Goal: Navigation & Orientation: Find specific page/section

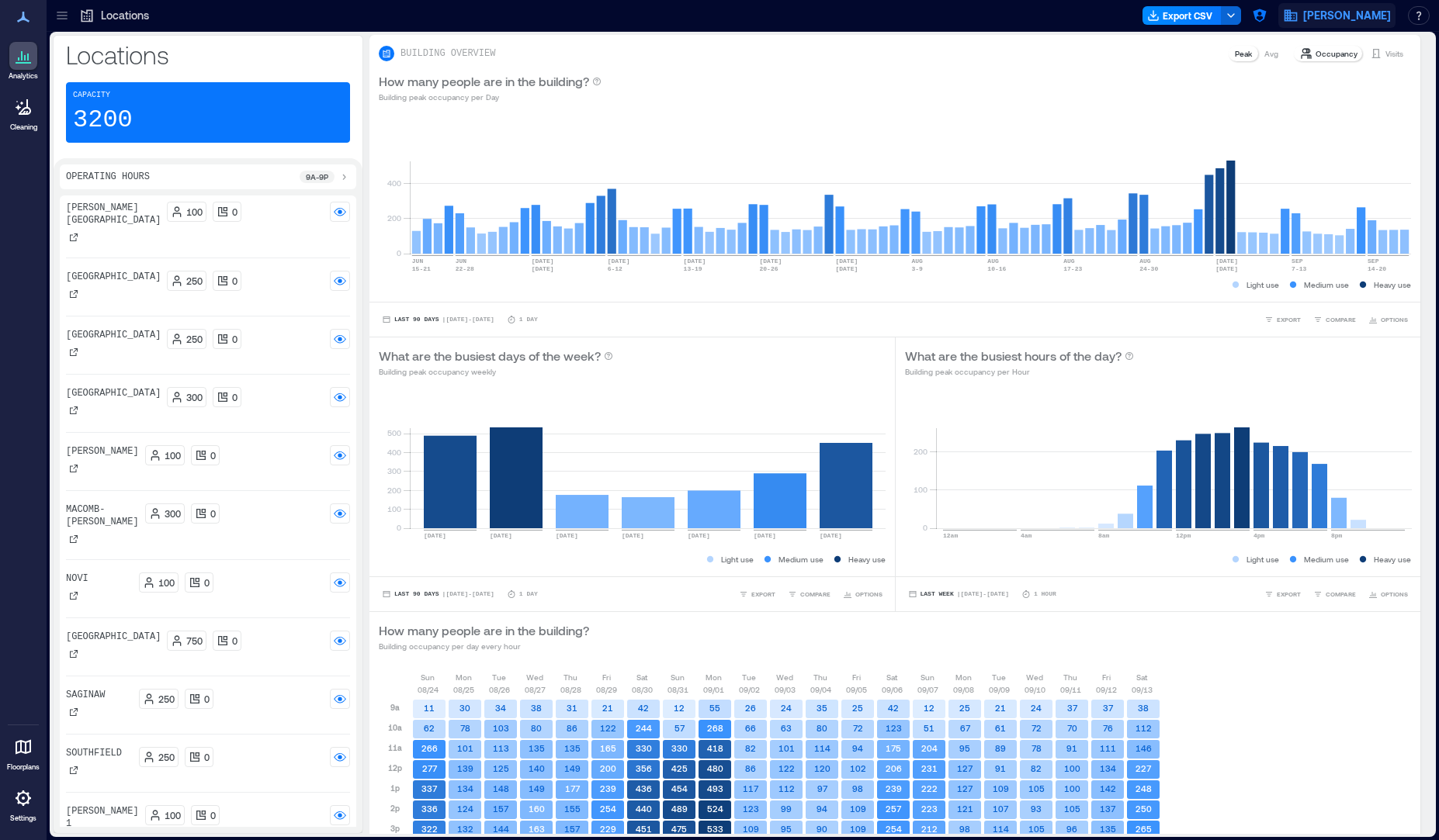
click at [1320, 14] on span "[PERSON_NAME]" at bounding box center [1347, 16] width 88 height 16
click at [1272, 20] on button "button" at bounding box center [1259, 15] width 25 height 25
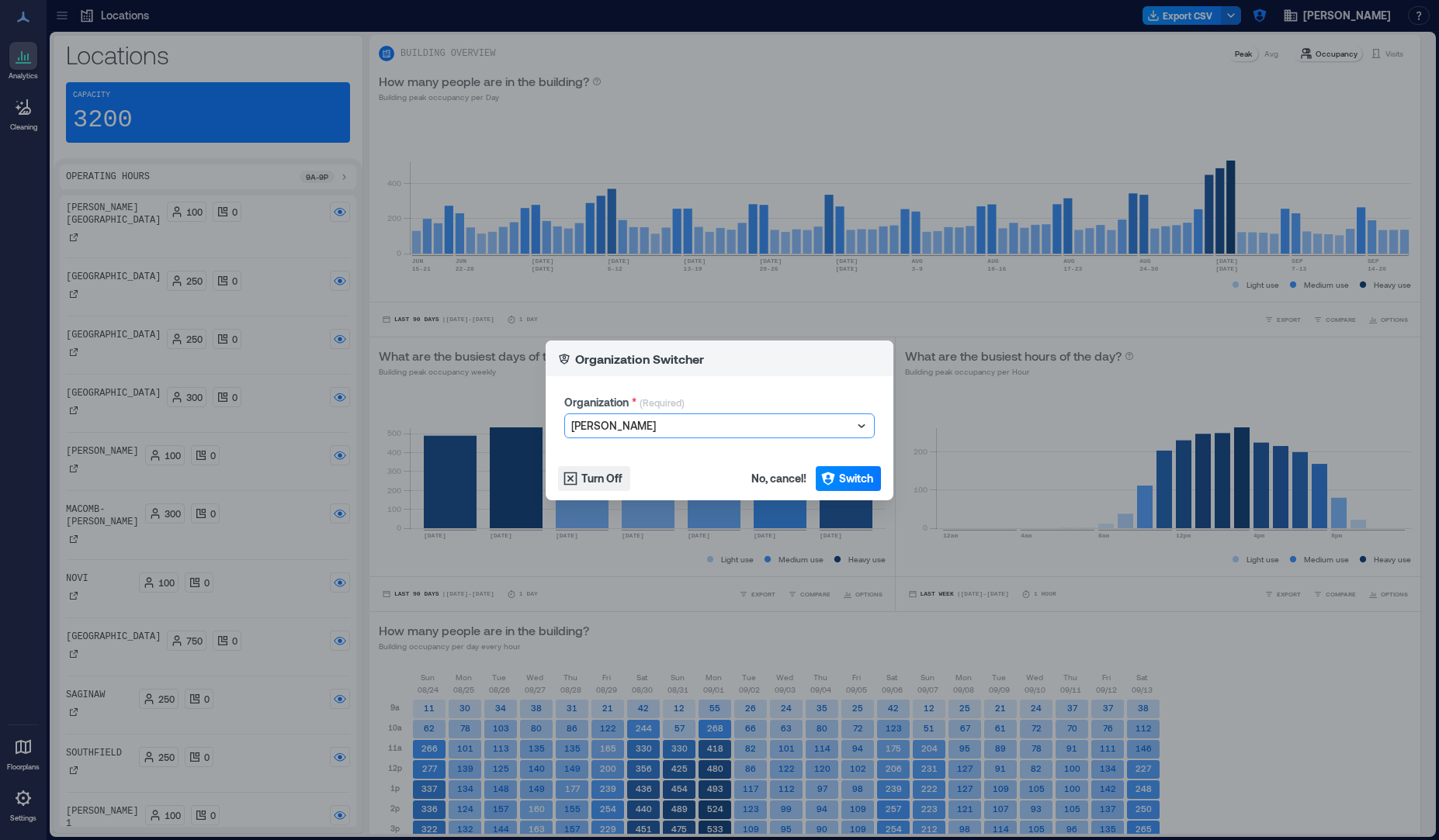
click at [760, 428] on div at bounding box center [712, 426] width 281 height 18
click at [760, 427] on div at bounding box center [712, 426] width 281 height 18
type input "****"
click at [723, 488] on div "Uber" at bounding box center [720, 479] width 302 height 25
click at [868, 472] on span "Switch" at bounding box center [856, 479] width 34 height 16
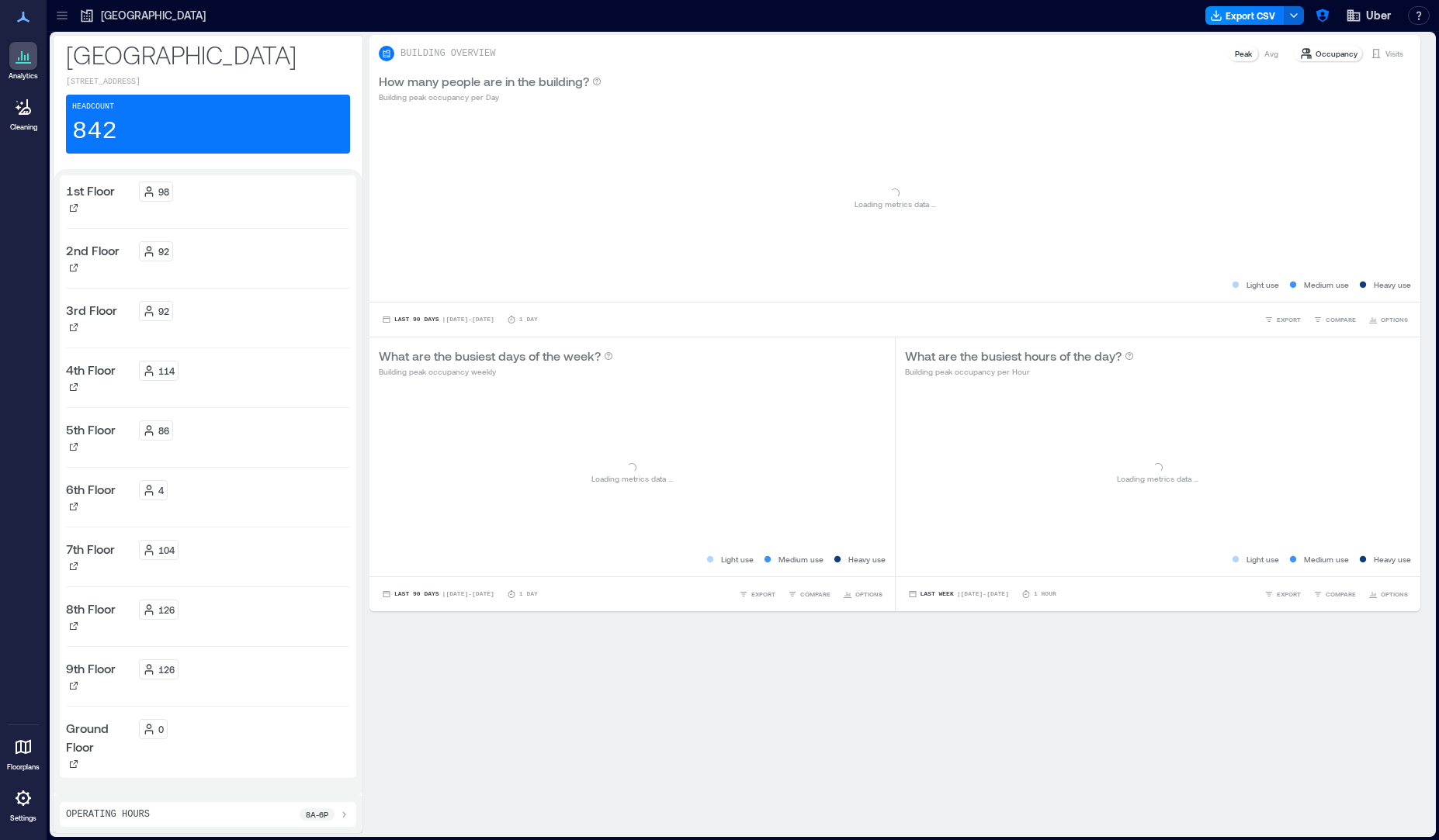
click at [29, 753] on icon at bounding box center [23, 746] width 18 height 18
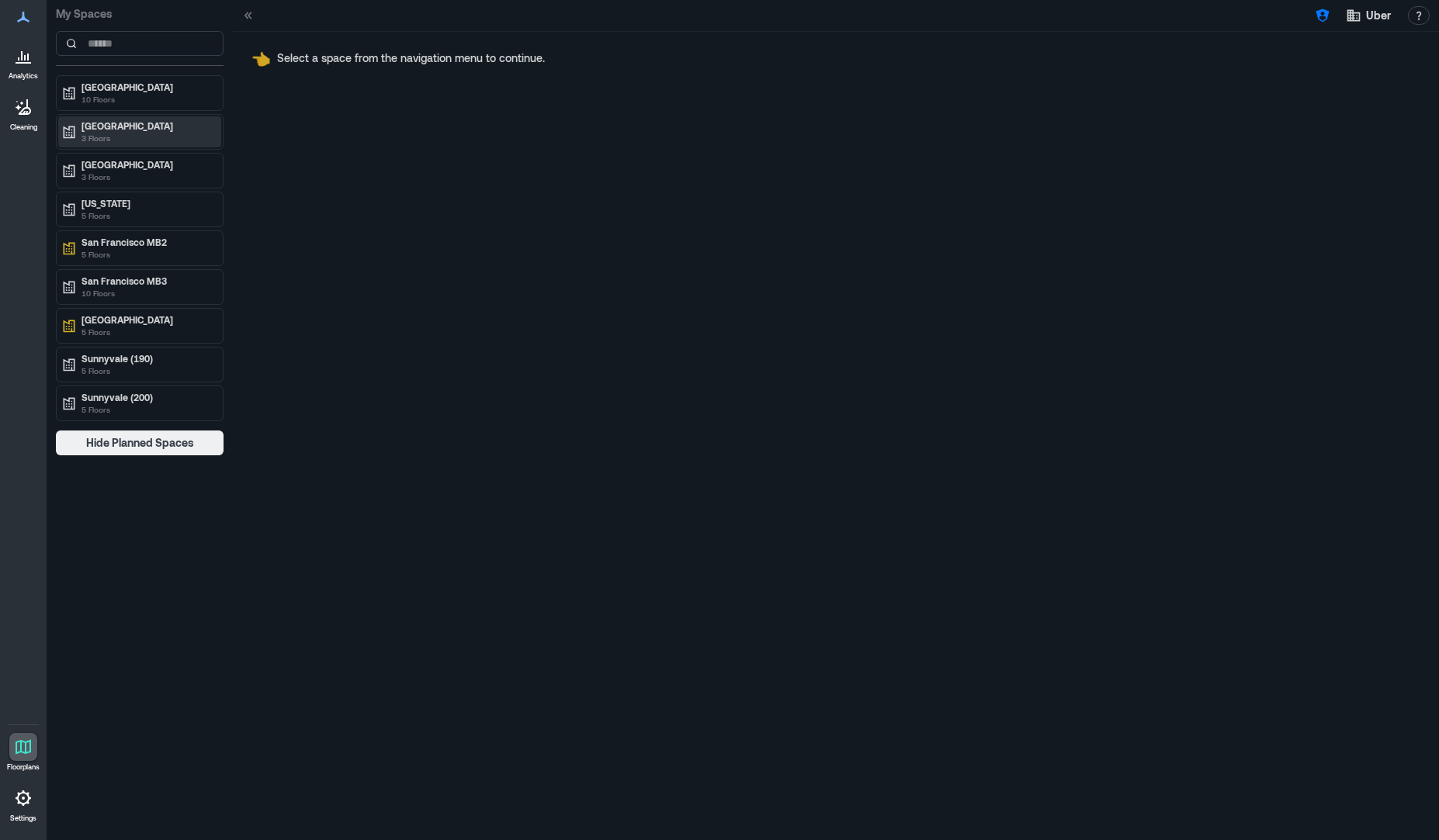
click at [119, 130] on p "Chicago" at bounding box center [146, 126] width 131 height 13
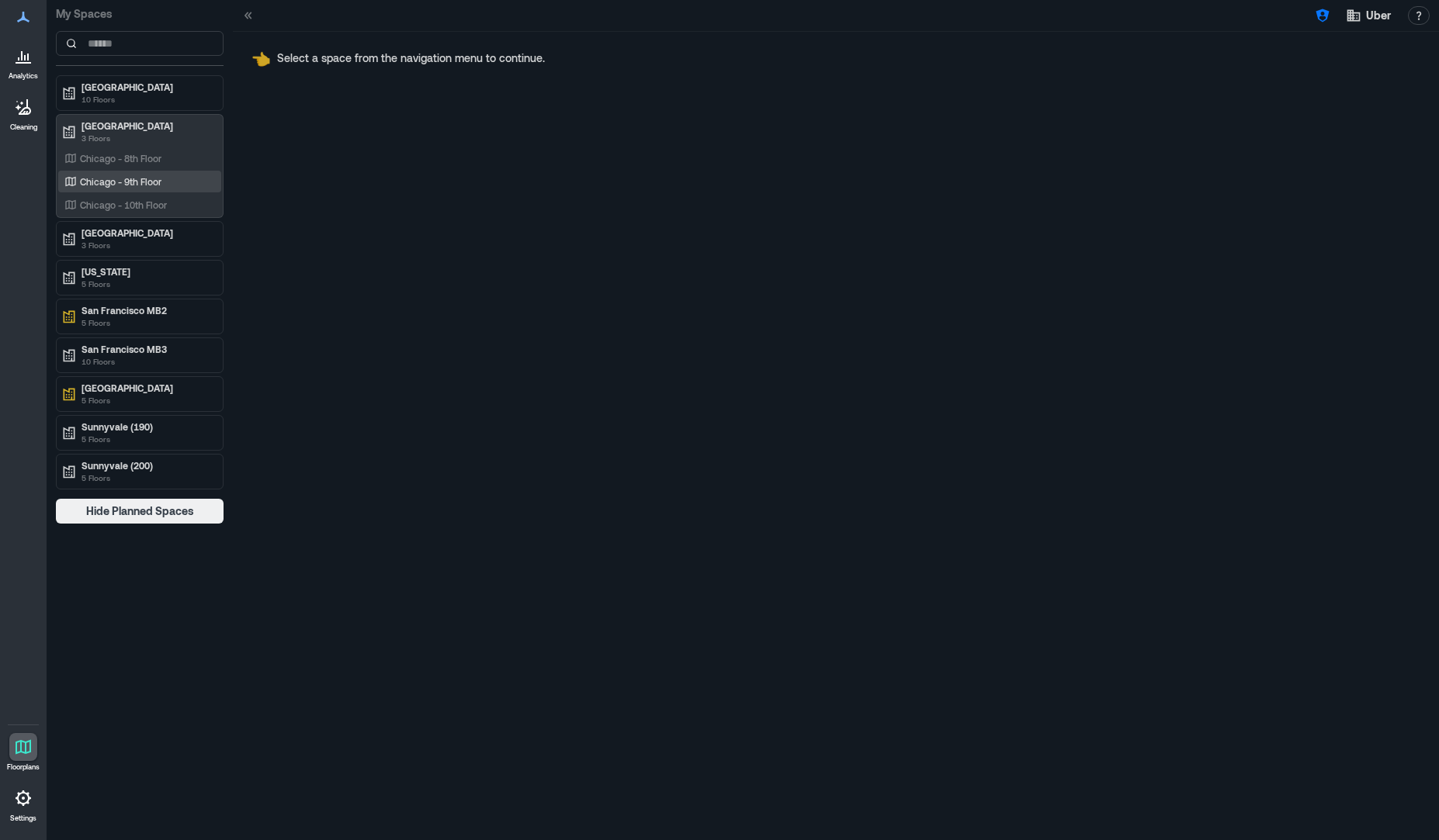
click at [138, 185] on p "Chicago - 9th Floor" at bounding box center [120, 181] width 81 height 13
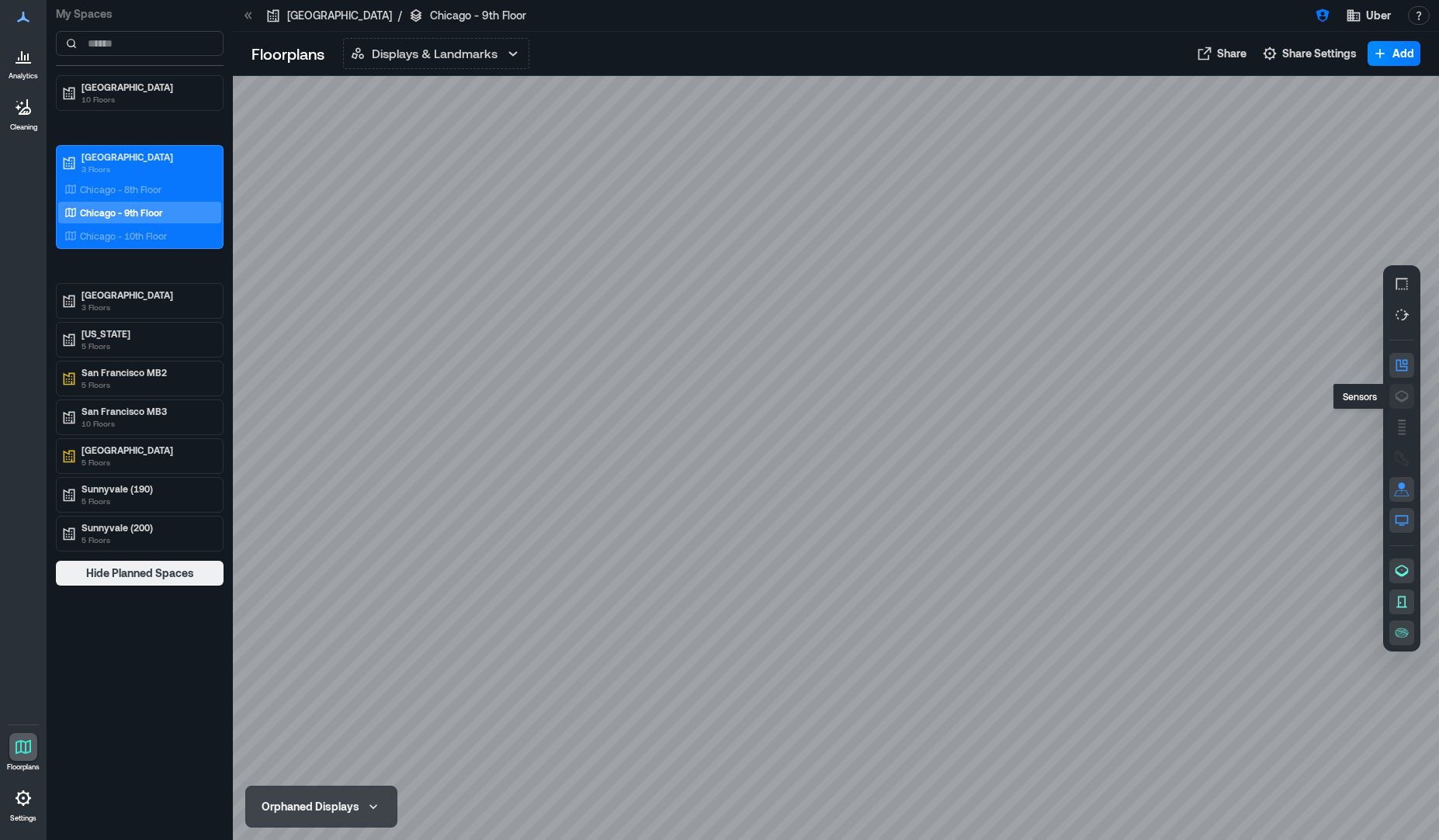
click at [1412, 399] on button "button" at bounding box center [1401, 396] width 25 height 25
click at [157, 192] on p "Chicago - 8th Floor" at bounding box center [120, 189] width 81 height 13
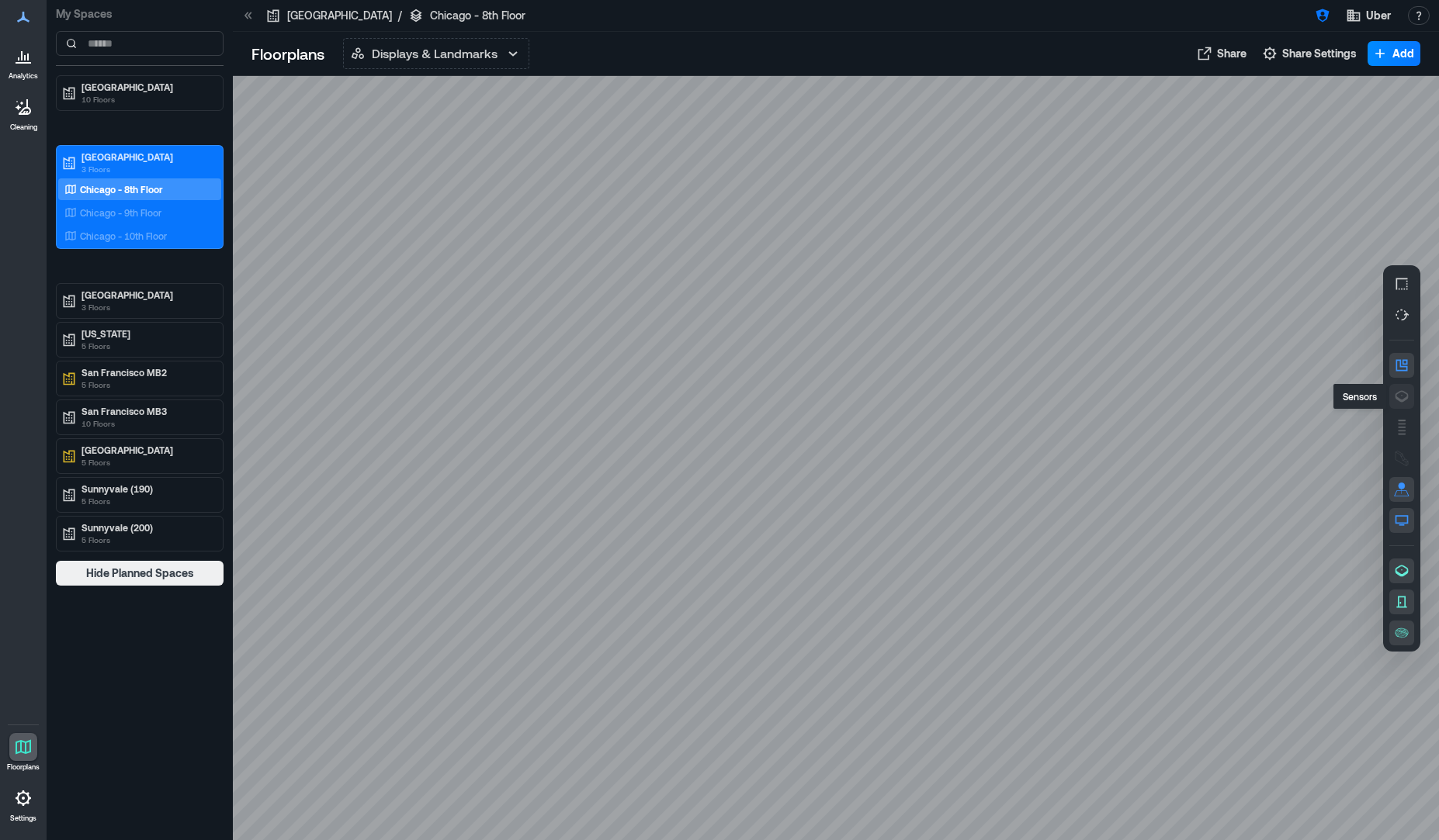
click at [1399, 392] on icon "button" at bounding box center [1402, 395] width 14 height 12
click at [154, 240] on p "Chicago - 10th Floor" at bounding box center [123, 236] width 87 height 13
click at [1394, 397] on icon "button" at bounding box center [1402, 396] width 16 height 16
click at [161, 238] on p "Chicago - 10th Floor" at bounding box center [123, 236] width 88 height 13
click at [143, 207] on p "Chicago - 9th Floor" at bounding box center [120, 212] width 81 height 13
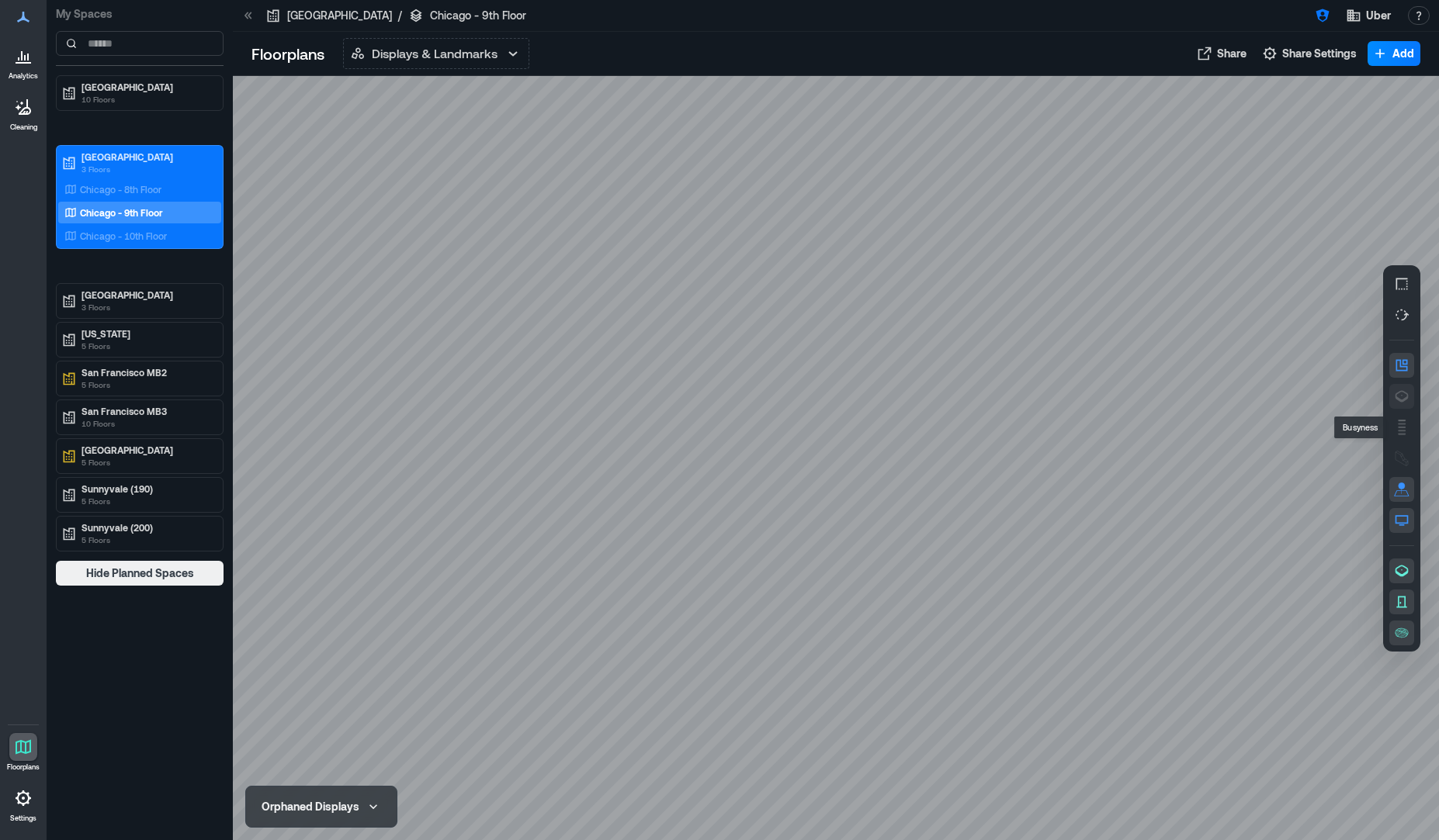
click at [1404, 392] on icon "button" at bounding box center [1402, 395] width 14 height 12
drag, startPoint x: 906, startPoint y: 574, endPoint x: 609, endPoint y: 411, distance: 338.8
click at [616, 414] on div at bounding box center [836, 458] width 1206 height 764
drag, startPoint x: 948, startPoint y: 639, endPoint x: 892, endPoint y: 515, distance: 136.1
click at [892, 515] on div at bounding box center [836, 458] width 1206 height 764
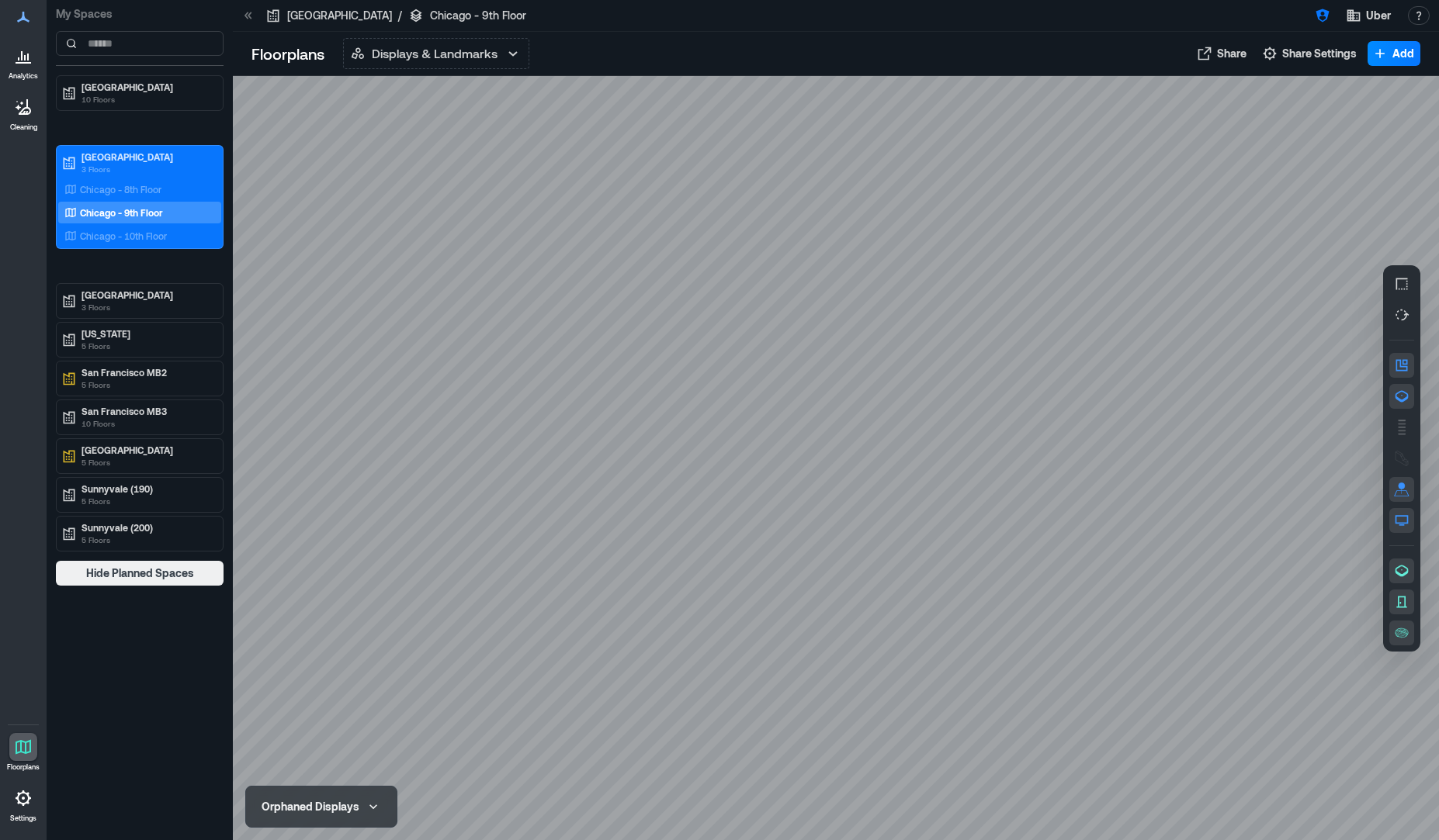
drag, startPoint x: 570, startPoint y: 708, endPoint x: 967, endPoint y: 717, distance: 397.1
click at [967, 717] on div at bounding box center [836, 458] width 1206 height 764
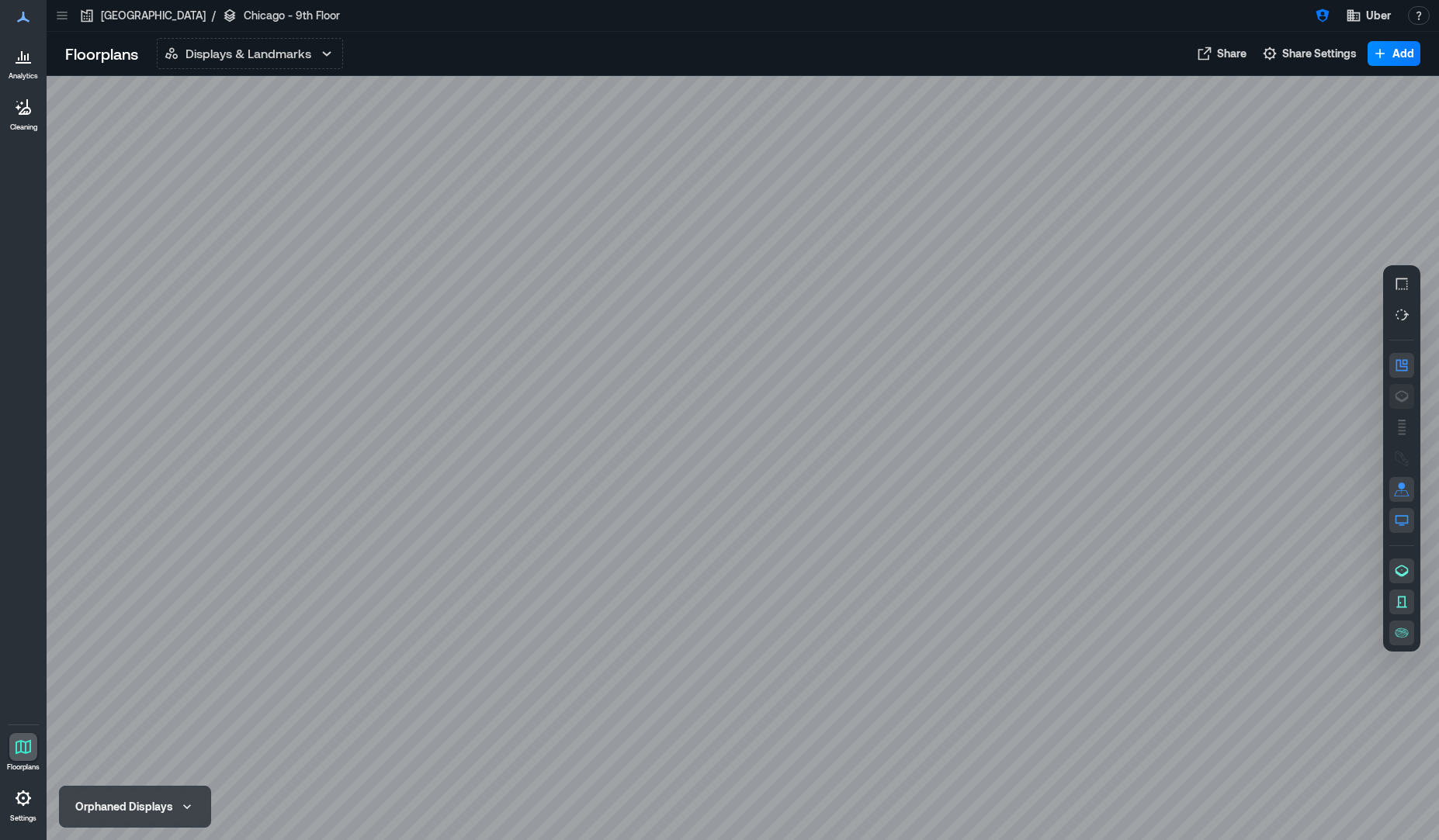
click at [1396, 397] on icon "button" at bounding box center [1402, 395] width 14 height 12
click at [285, 55] on p "Displays & Landmarks" at bounding box center [248, 53] width 126 height 18
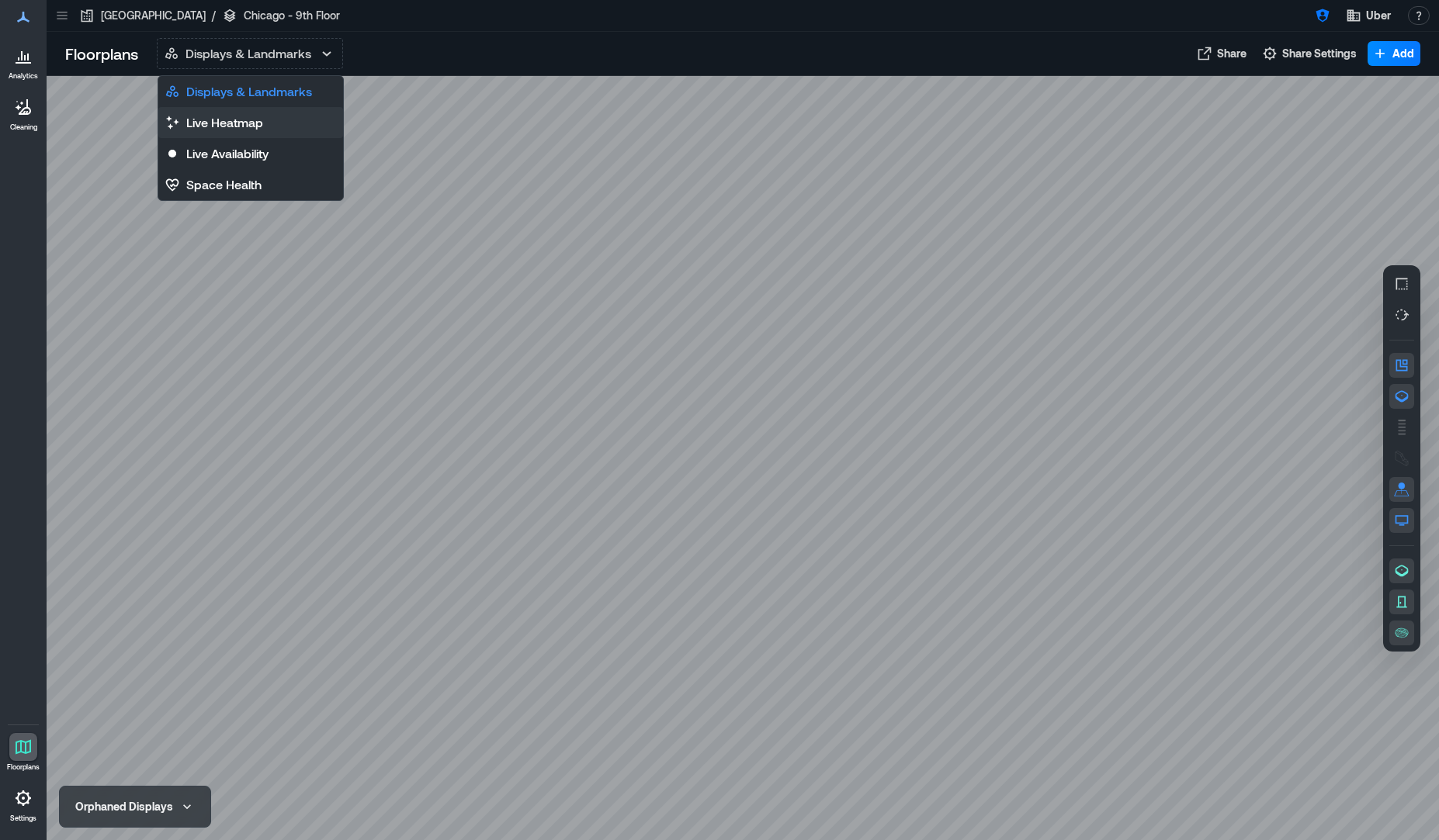
click at [277, 121] on button "Live Heatmap" at bounding box center [251, 122] width 185 height 31
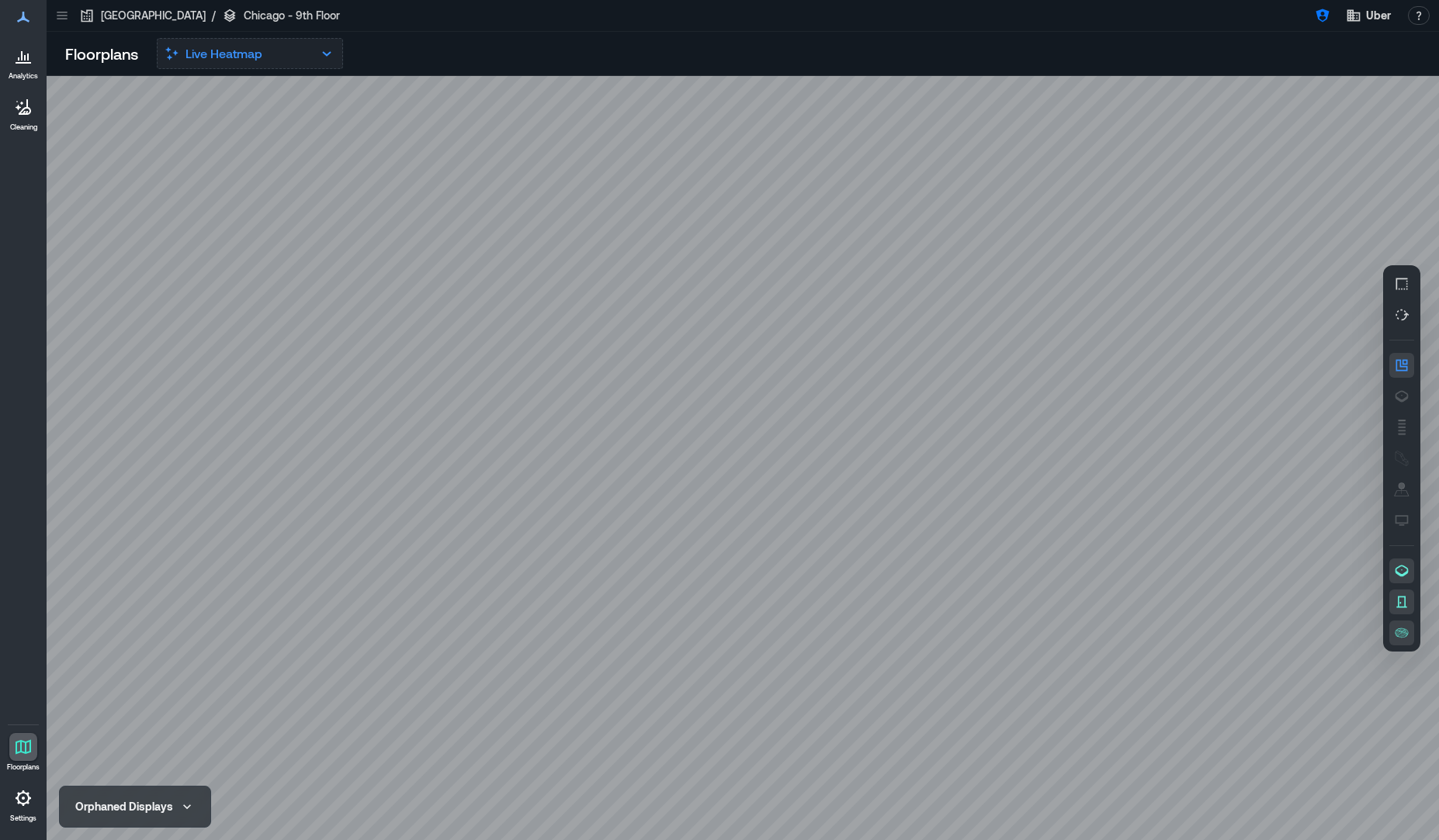
click at [297, 62] on button "Live Heatmap" at bounding box center [250, 53] width 186 height 31
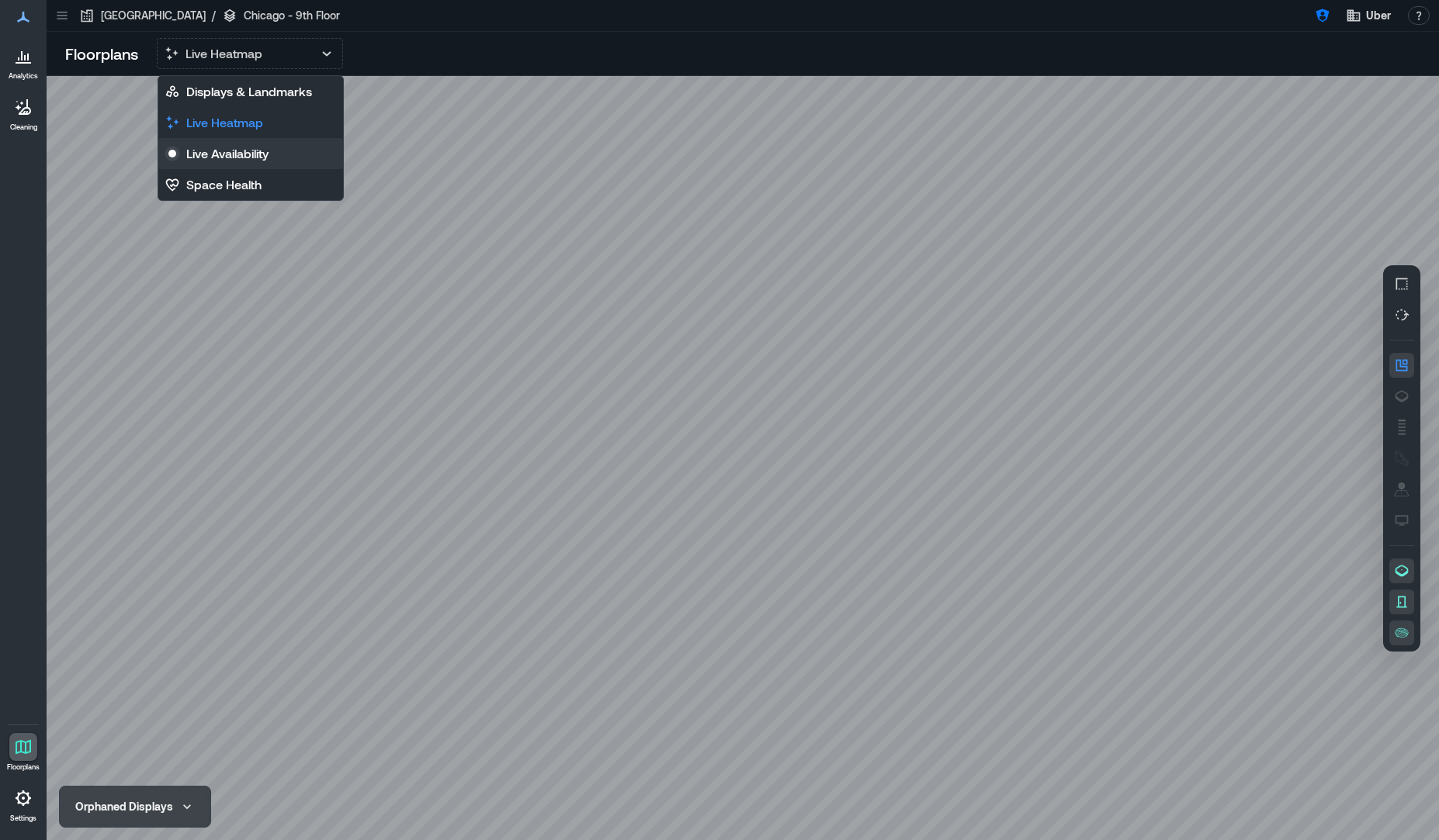
click at [300, 154] on button "Live Availability" at bounding box center [251, 154] width 185 height 31
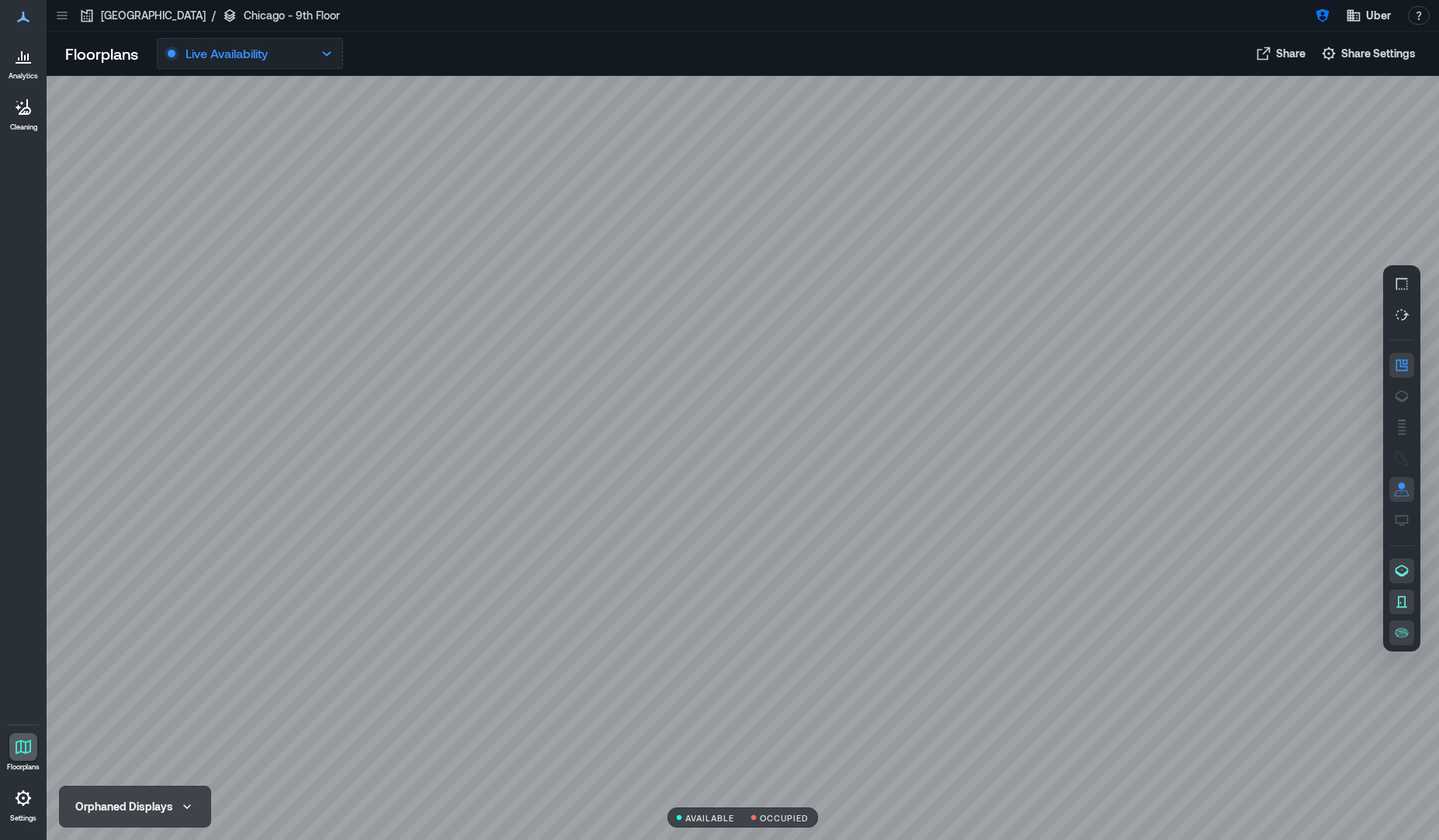
click at [322, 63] on button "Live Availability" at bounding box center [250, 53] width 186 height 31
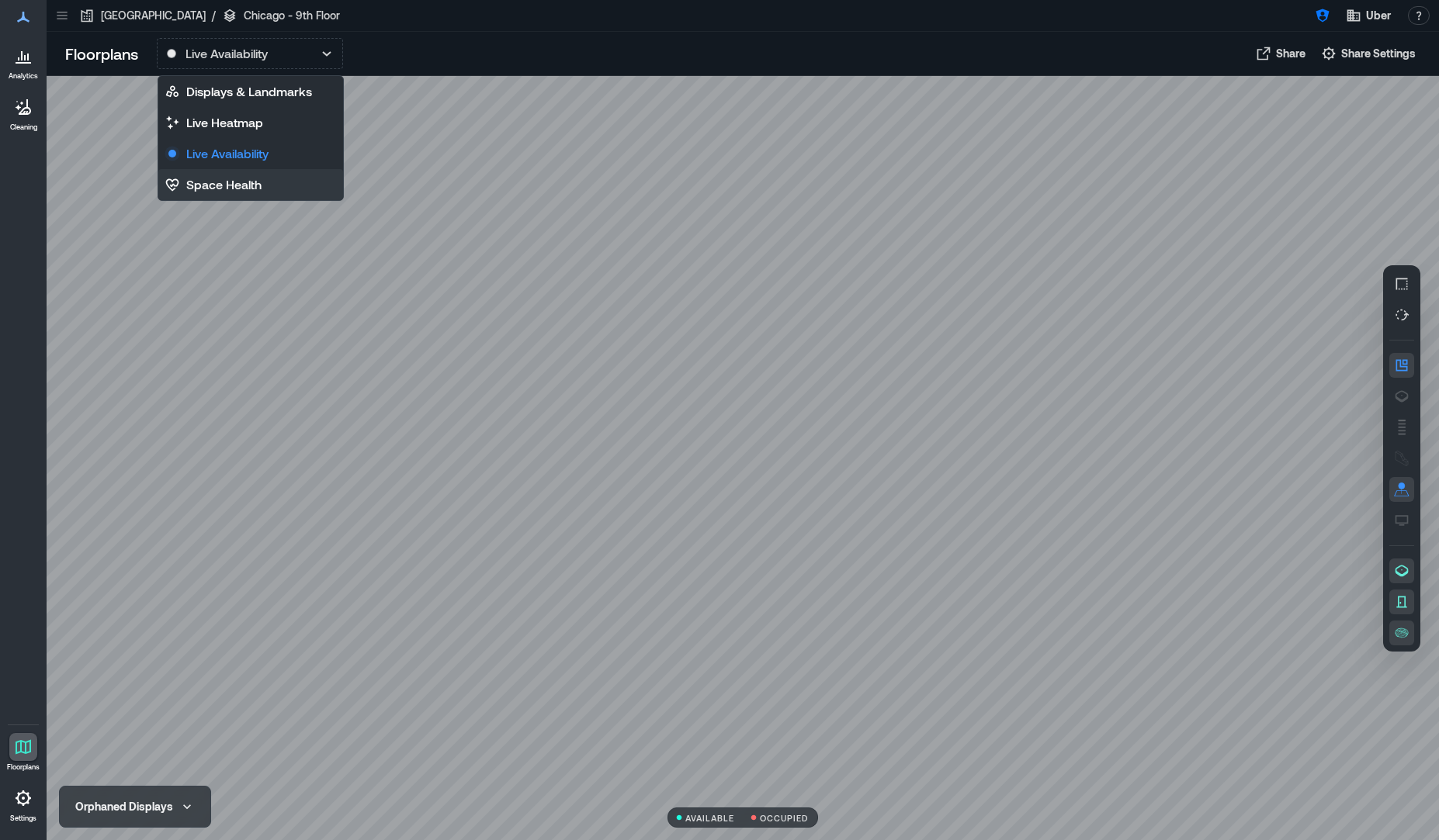
click at [275, 185] on button "Space Health" at bounding box center [251, 185] width 185 height 31
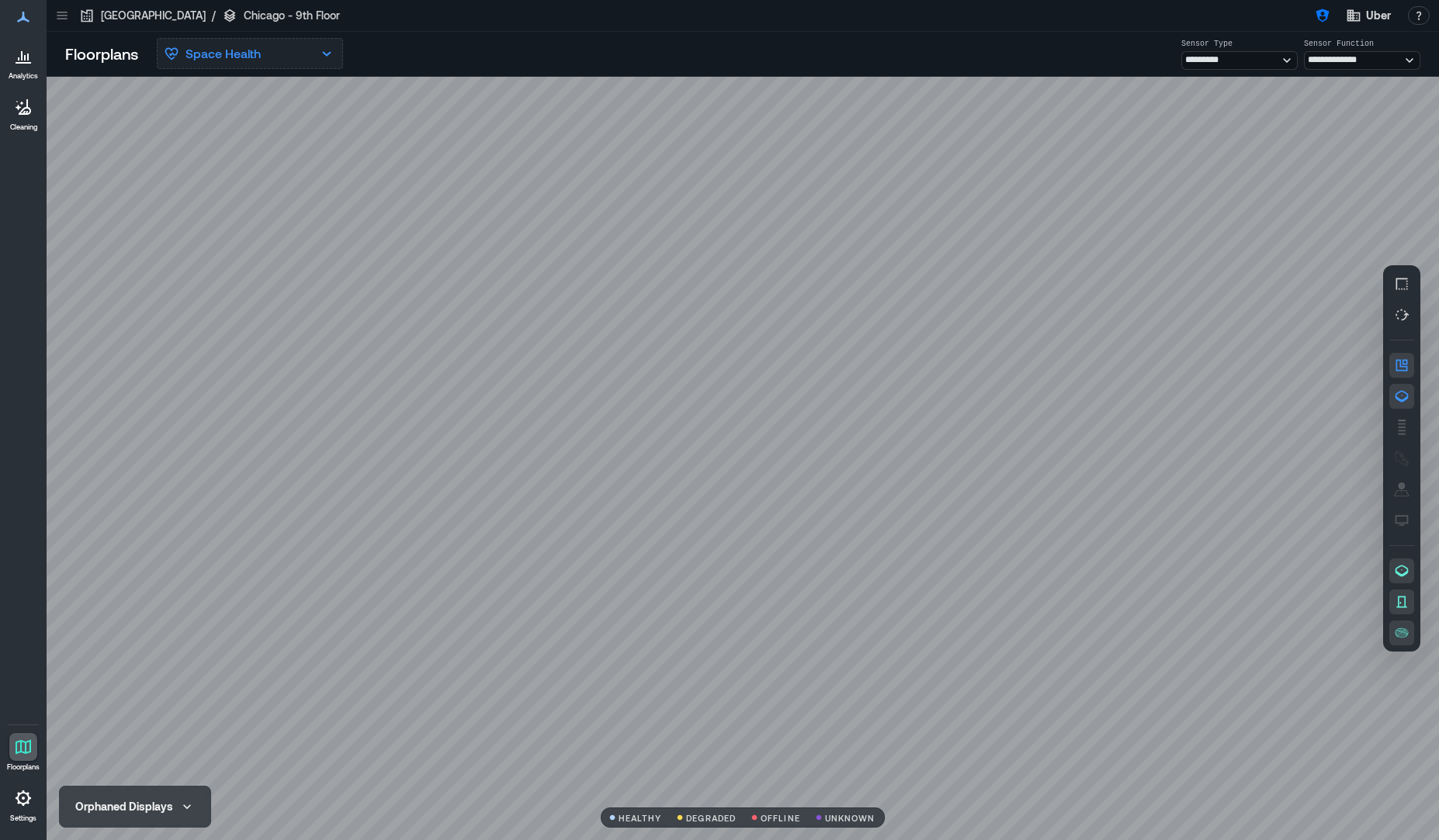
click at [255, 51] on p "Space Health" at bounding box center [223, 53] width 76 height 18
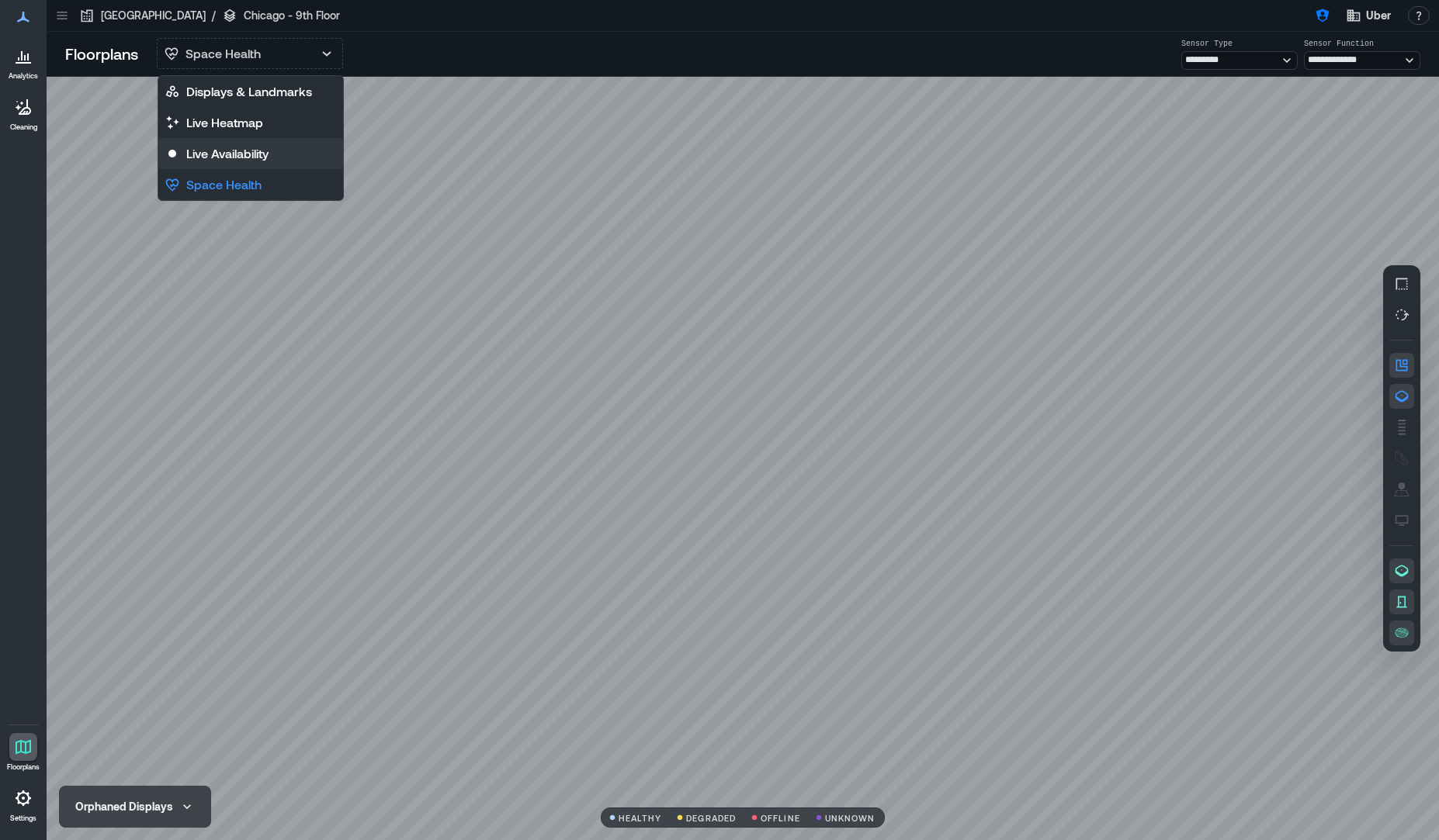
click at [259, 160] on p "Live Availability" at bounding box center [227, 153] width 82 height 18
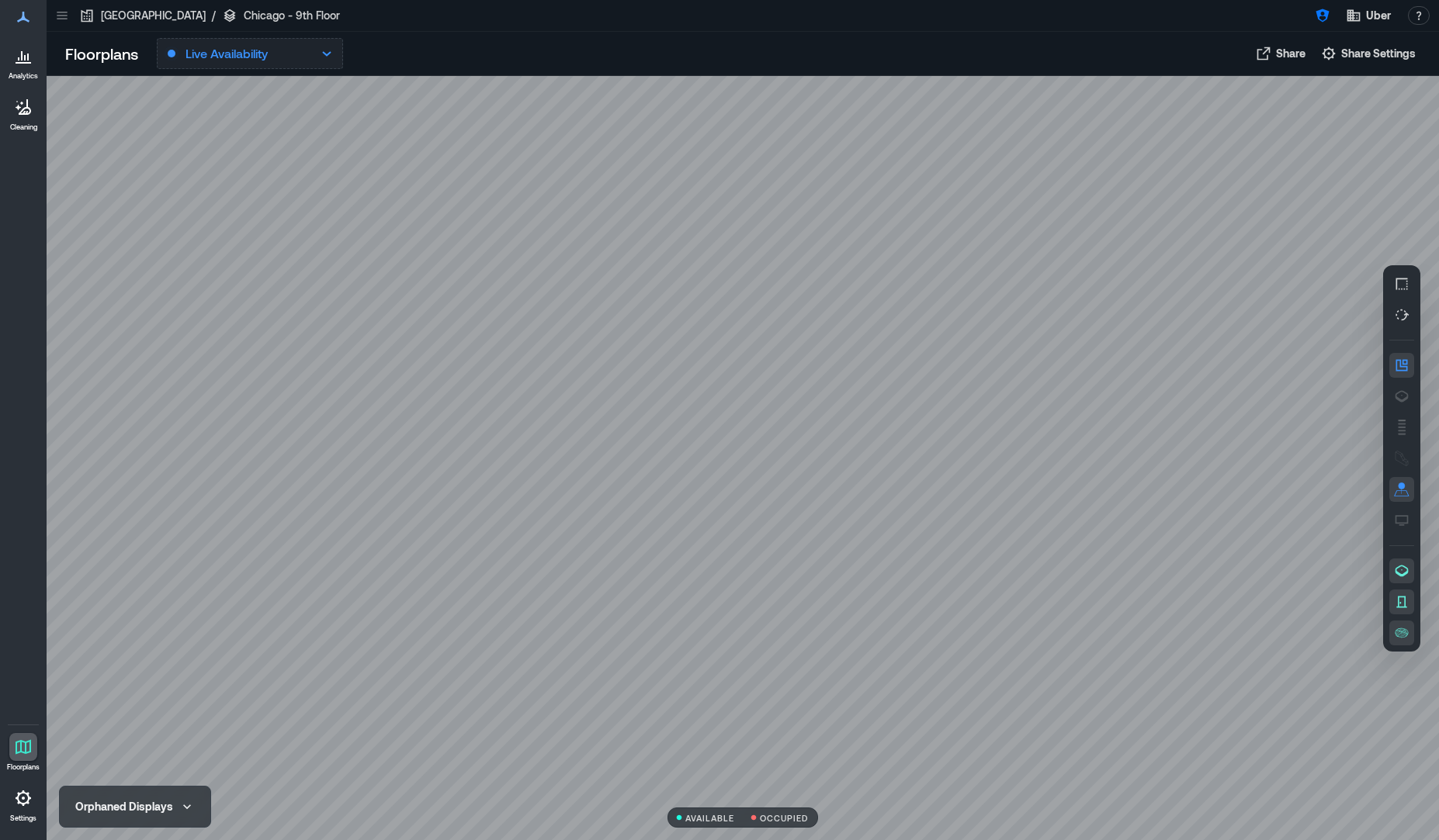
click at [287, 64] on button "Live Availability" at bounding box center [250, 53] width 186 height 31
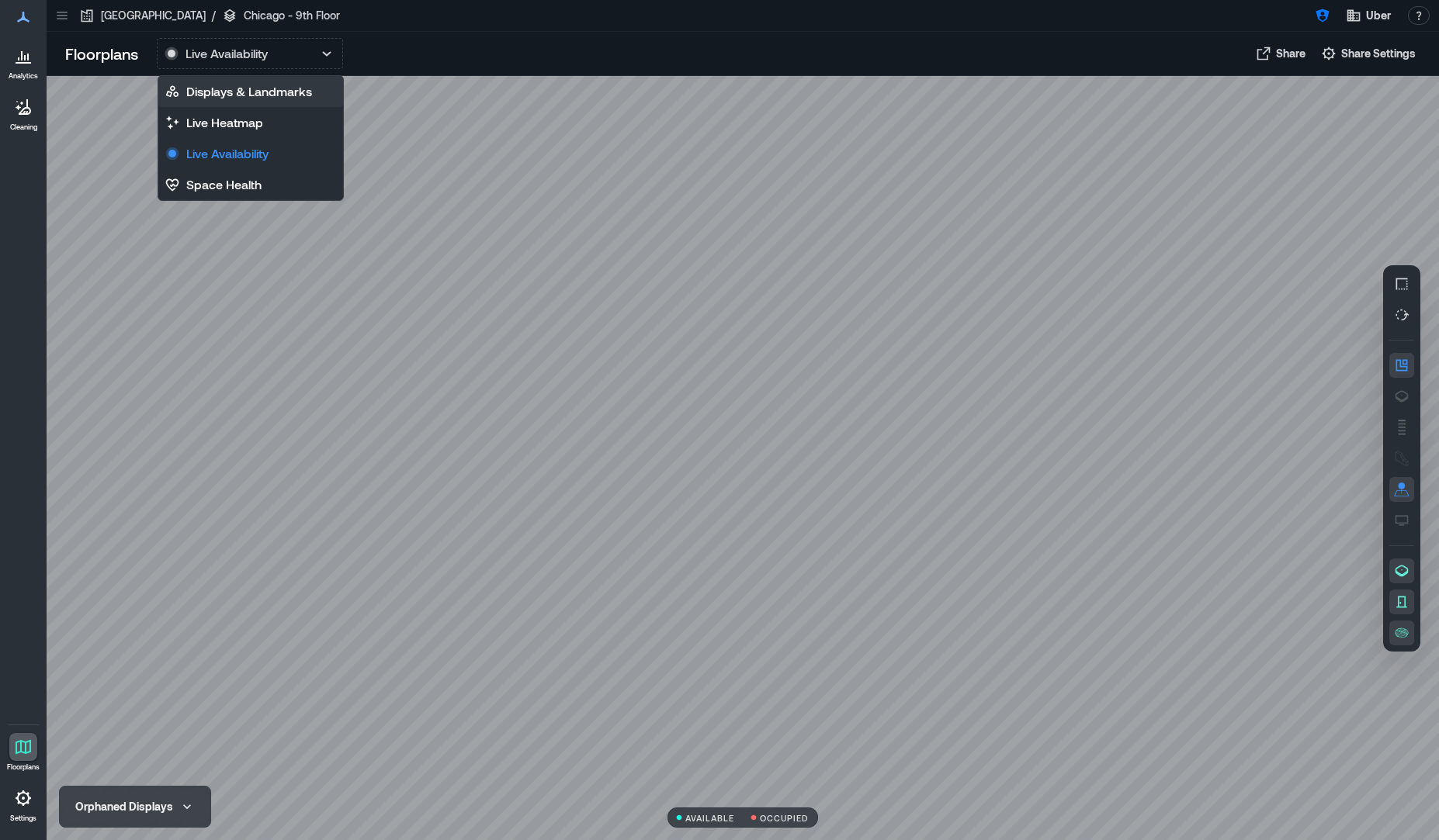
click at [275, 95] on p "Displays & Landmarks" at bounding box center [249, 91] width 126 height 18
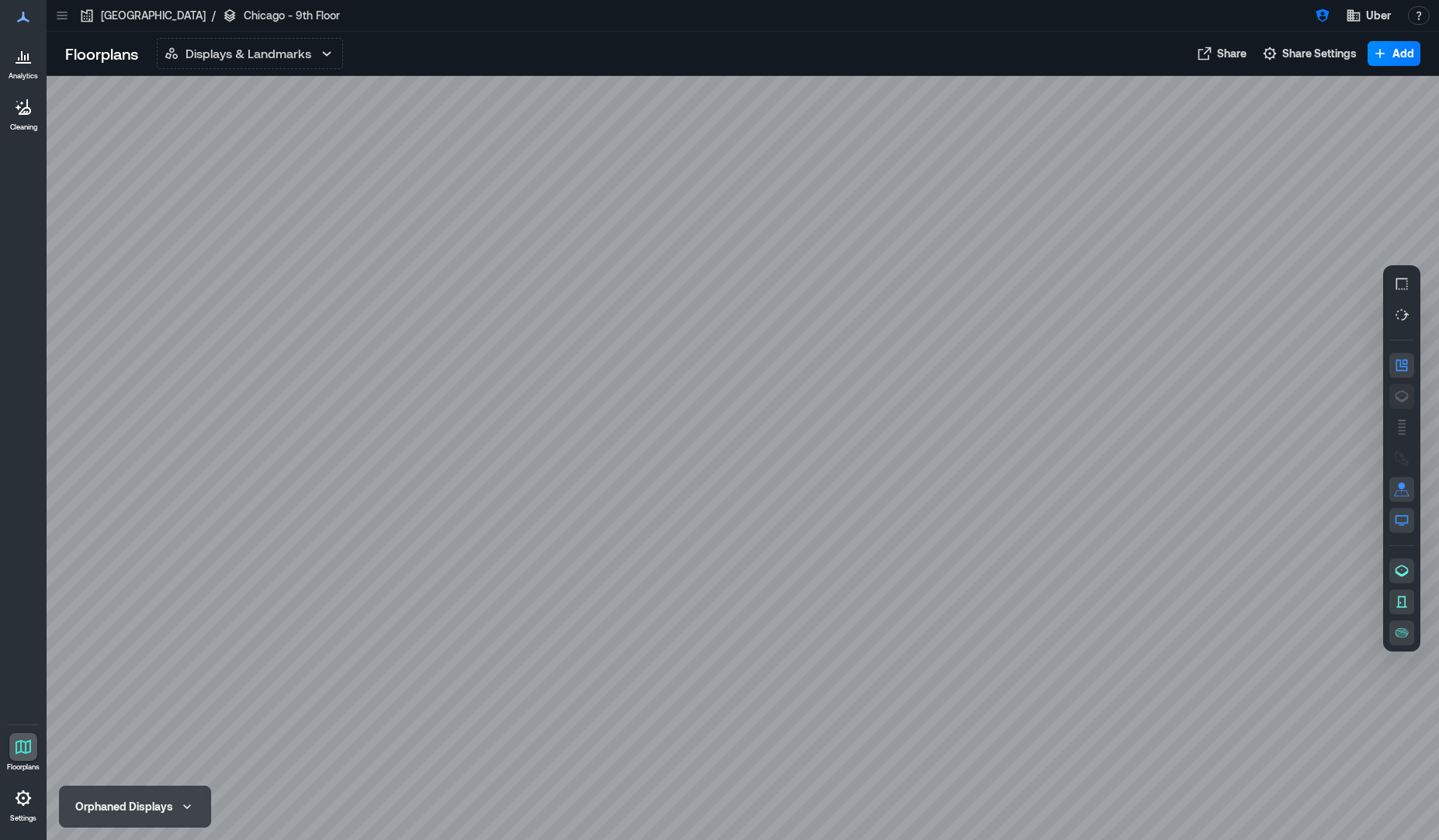
click at [1402, 391] on icon "button" at bounding box center [1402, 395] width 14 height 12
click at [1400, 426] on rect "button" at bounding box center [1402, 426] width 8 height 2
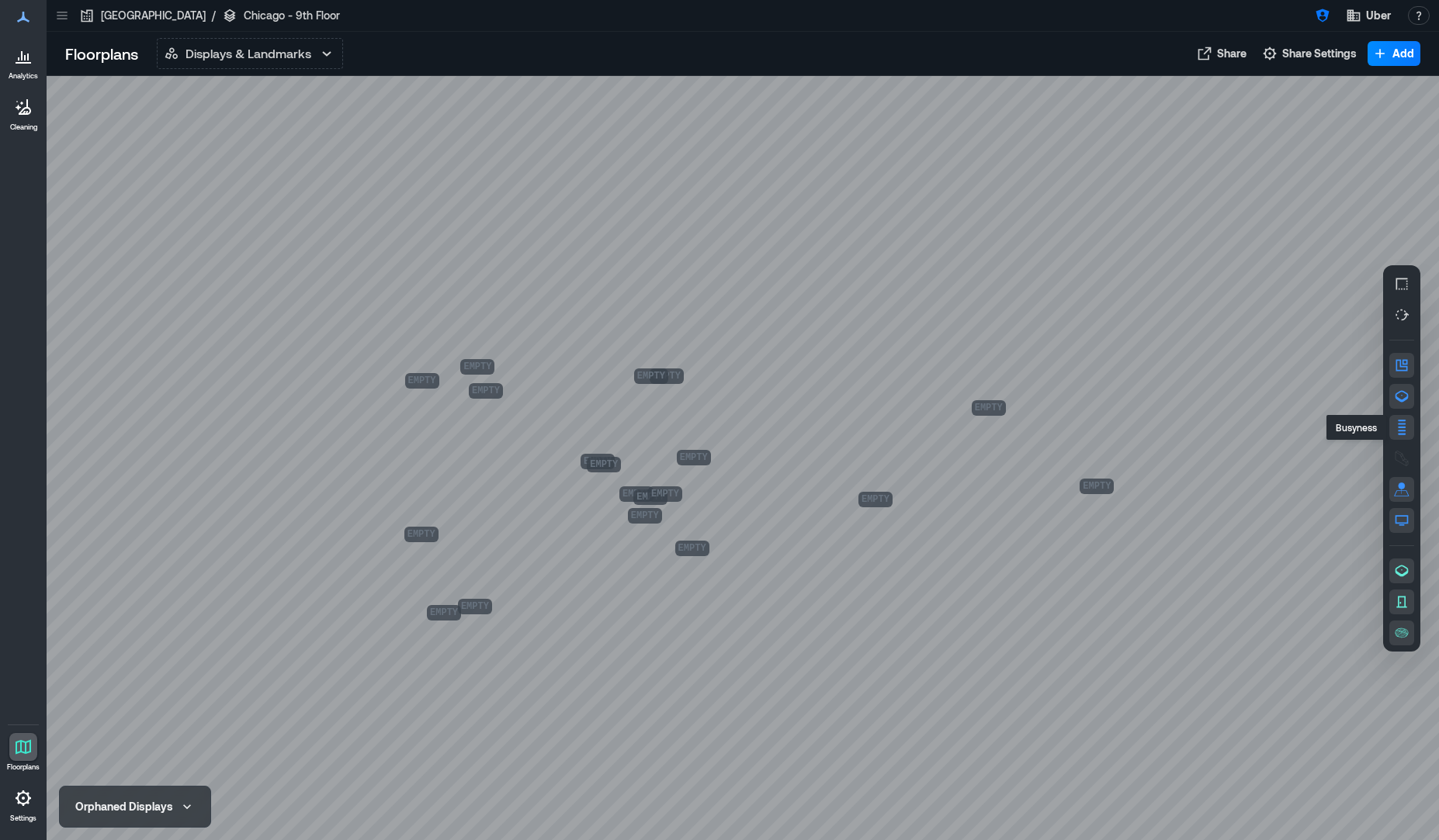
click at [1400, 426] on rect "button" at bounding box center [1402, 426] width 8 height 2
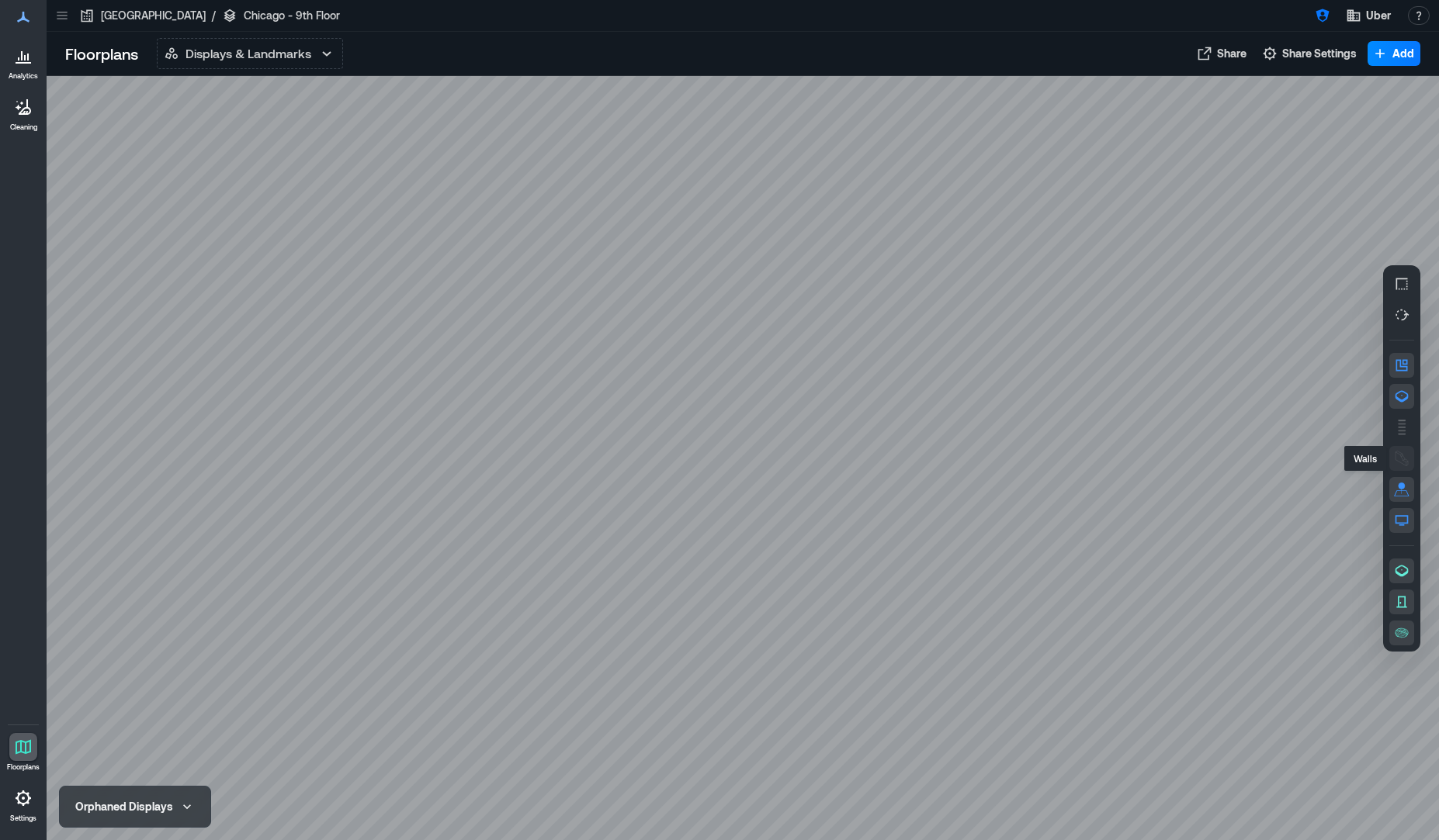
click at [1403, 461] on icon "button" at bounding box center [1402, 458] width 16 height 16
click at [1402, 632] on icon "button" at bounding box center [1402, 633] width 16 height 16
click at [1402, 633] on icon "button" at bounding box center [1402, 633] width 16 height 16
click at [135, 803] on div "Orphaned Displays" at bounding box center [124, 807] width 98 height 16
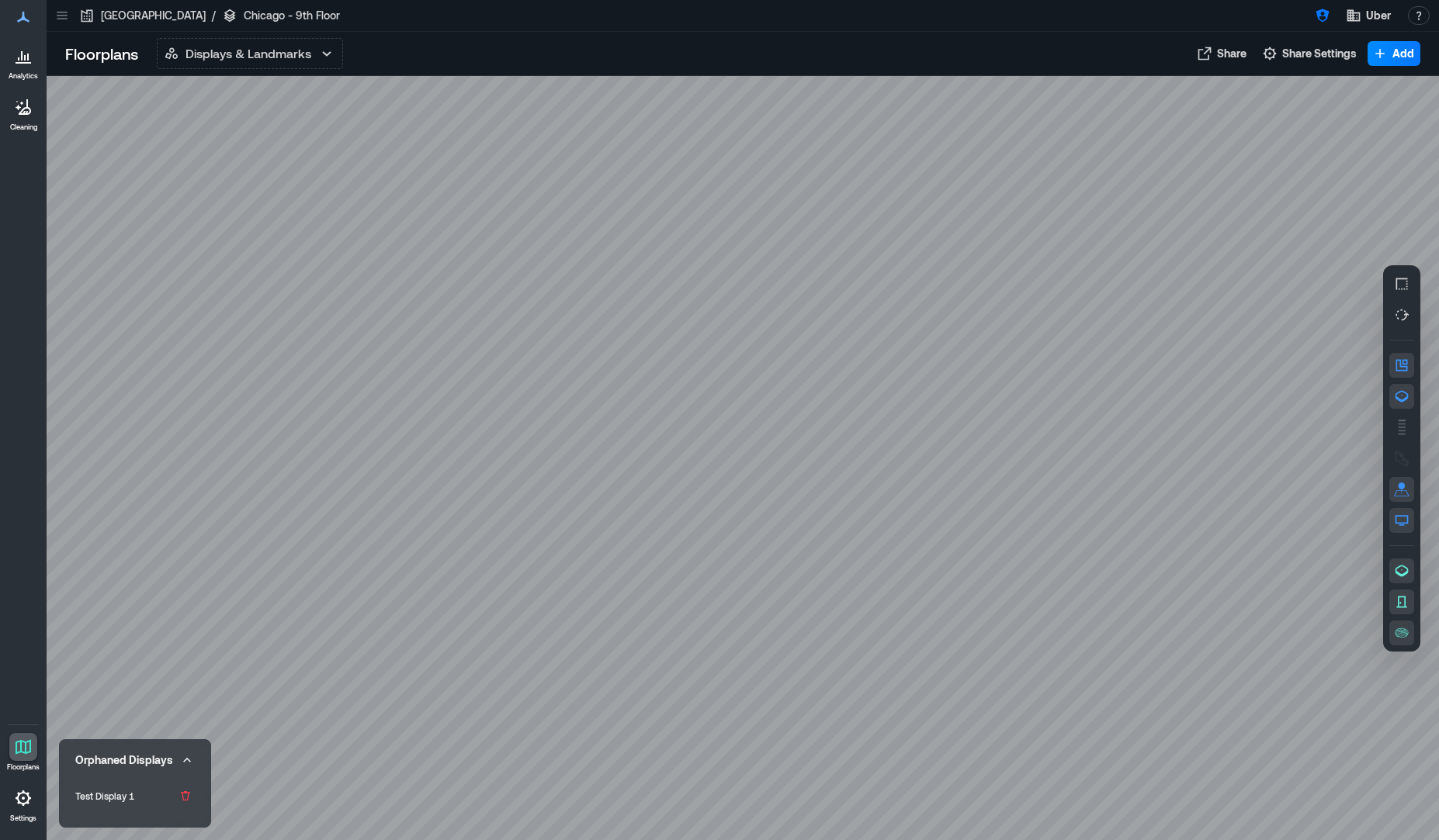
click at [220, 561] on div at bounding box center [743, 458] width 1392 height 764
click at [183, 753] on icon "button" at bounding box center [187, 760] width 16 height 16
click at [278, 581] on div at bounding box center [743, 458] width 1392 height 764
drag, startPoint x: 807, startPoint y: 552, endPoint x: 859, endPoint y: 388, distance: 172.0
click at [859, 388] on div at bounding box center [743, 458] width 1392 height 764
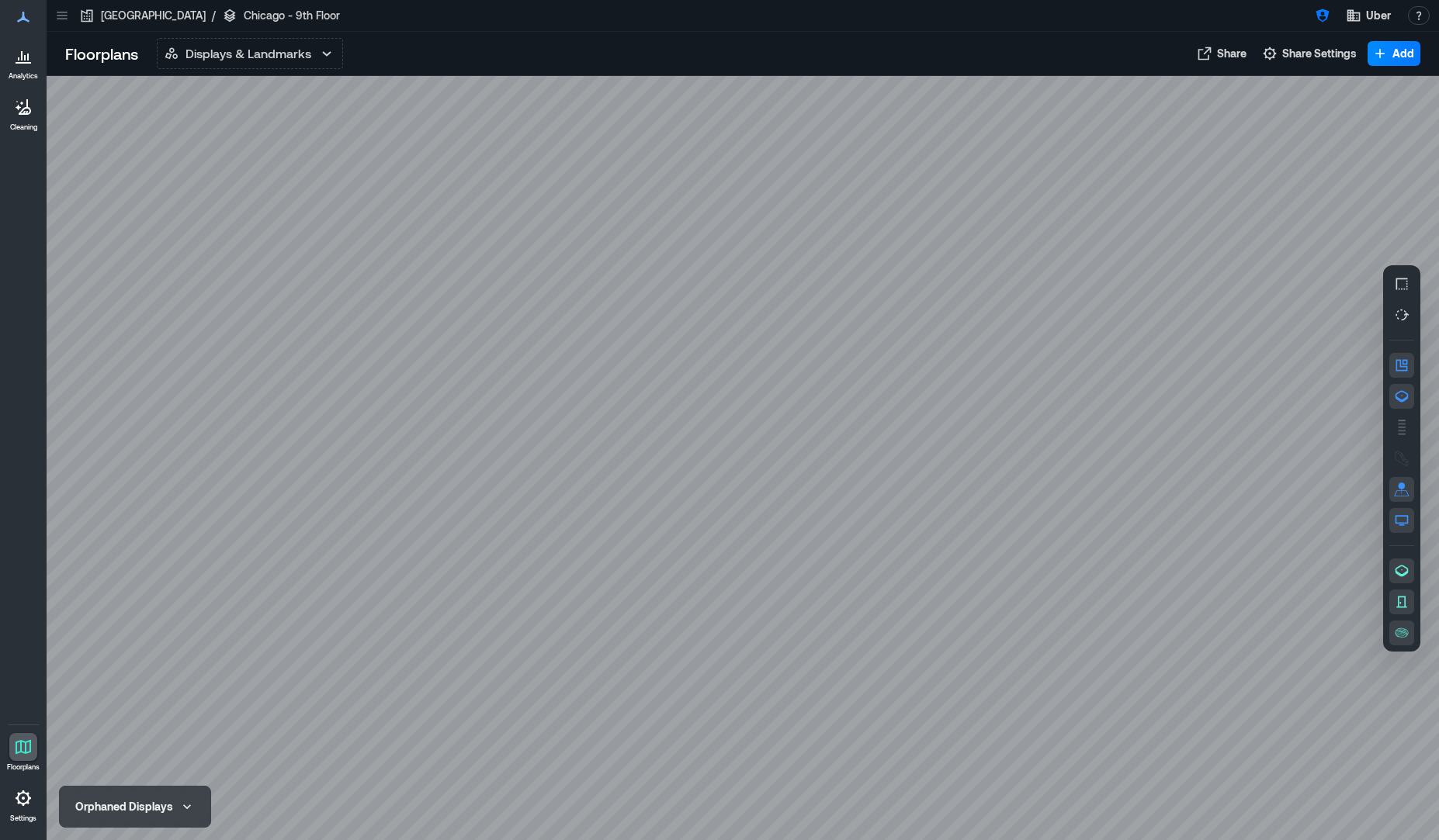
click at [20, 63] on icon at bounding box center [24, 63] width 16 height 2
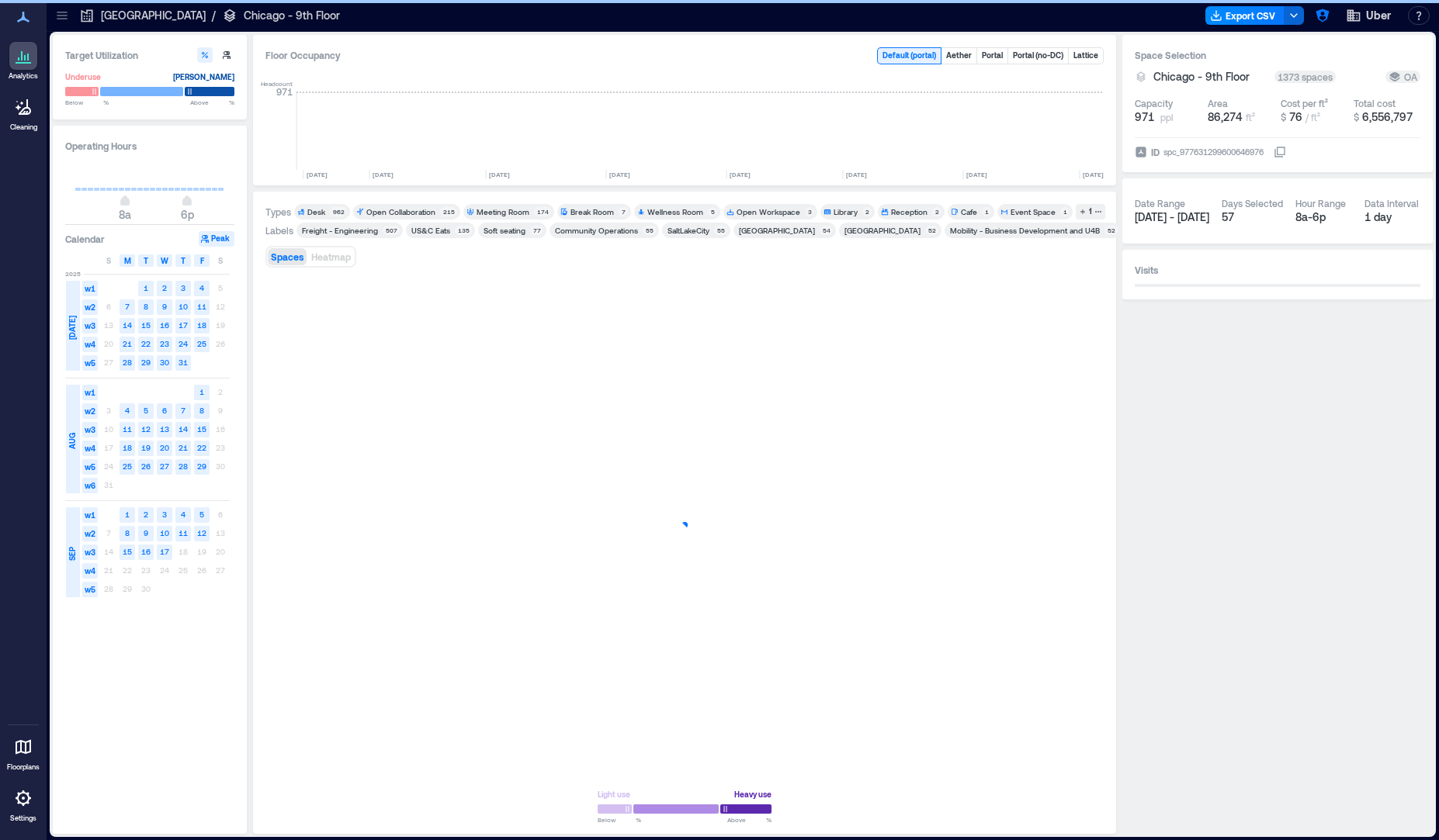
click at [19, 748] on icon at bounding box center [23, 746] width 18 height 18
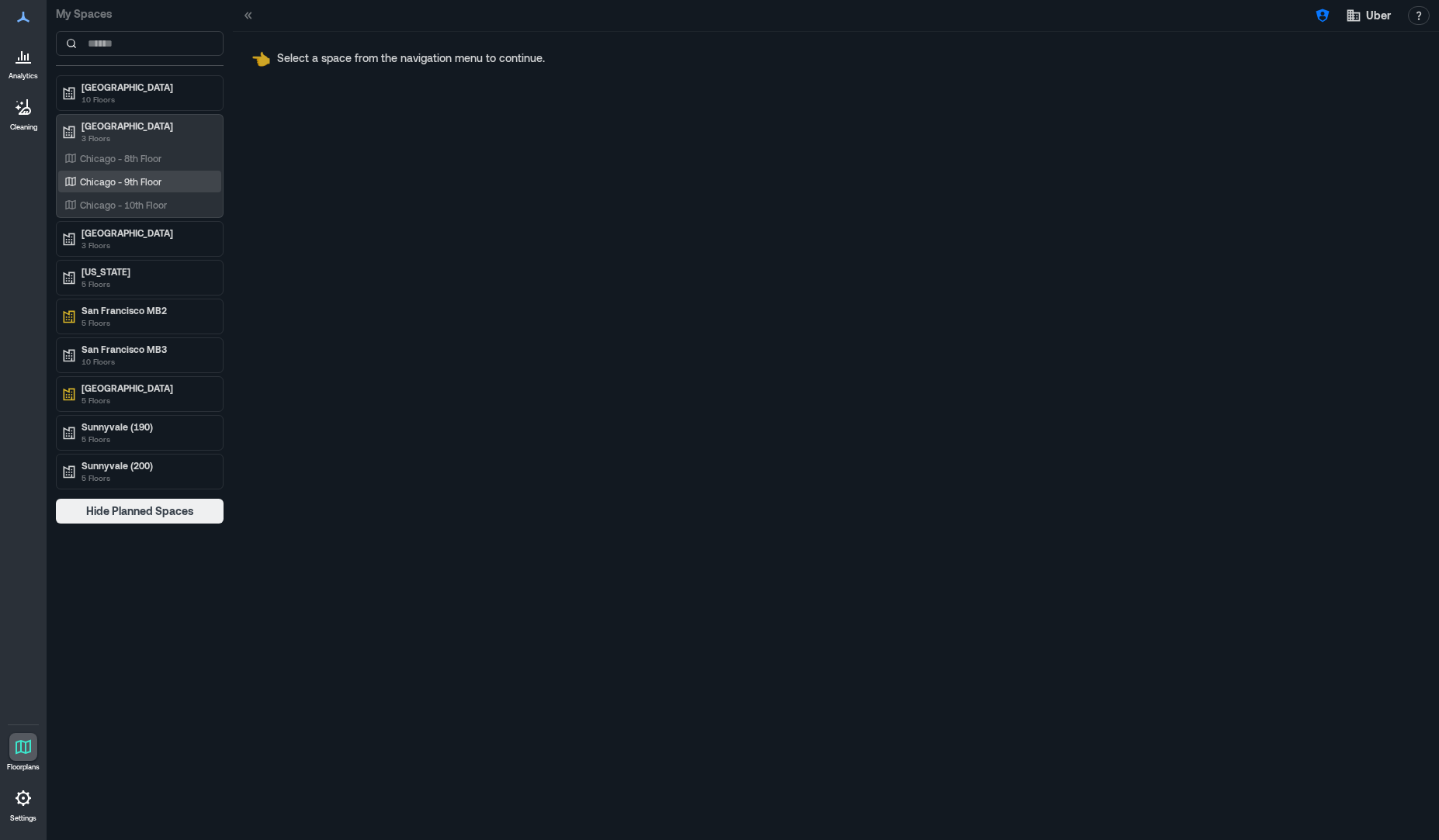
click at [113, 181] on p "Chicago - 9th Floor" at bounding box center [120, 181] width 81 height 13
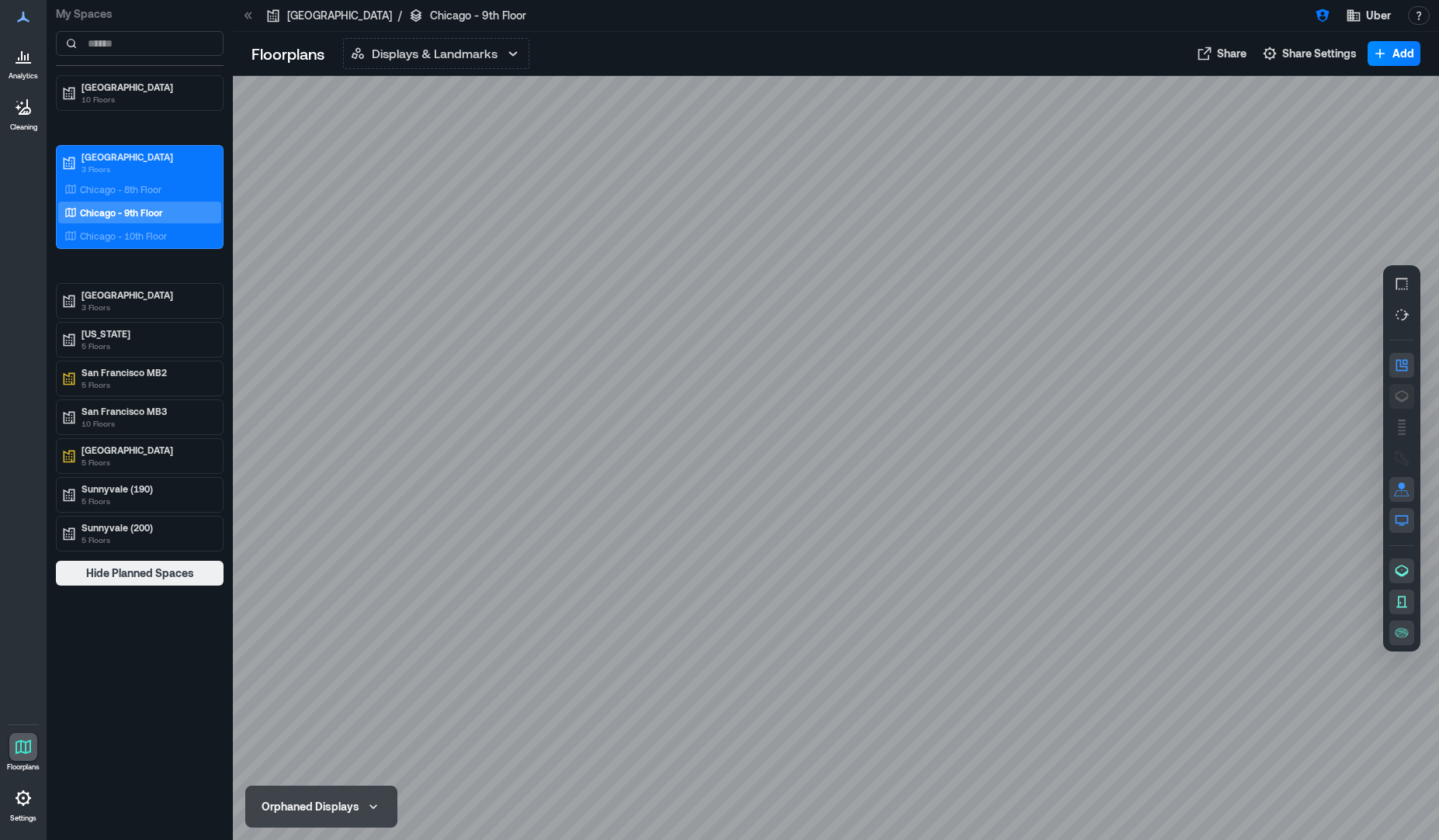
click at [1410, 398] on button "button" at bounding box center [1401, 396] width 25 height 25
click at [113, 235] on p "Chicago - 10th Floor" at bounding box center [123, 236] width 87 height 13
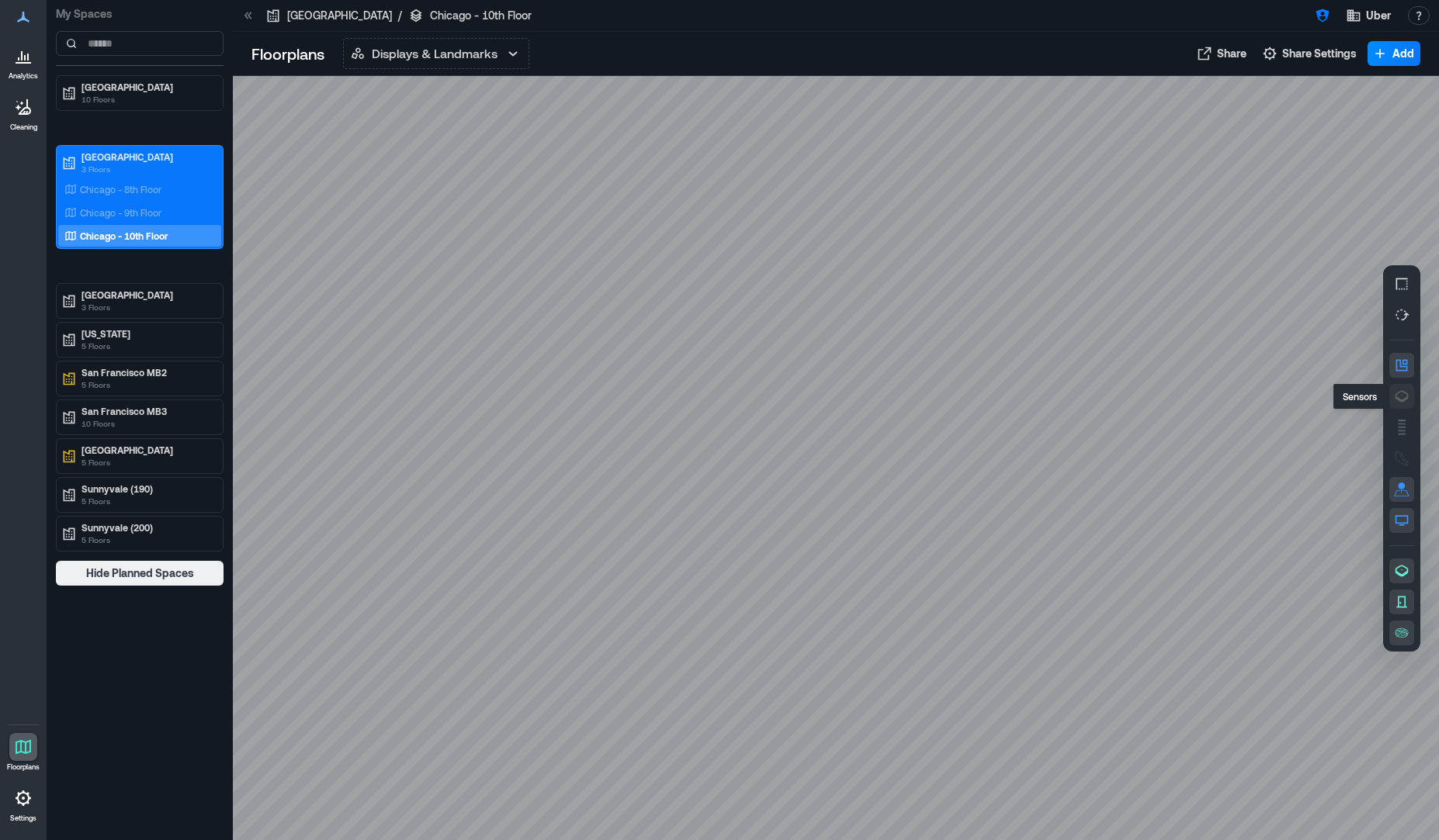
click at [1402, 400] on icon "button" at bounding box center [1402, 395] width 14 height 12
click at [630, 338] on div "A2FFG038" at bounding box center [836, 458] width 1206 height 764
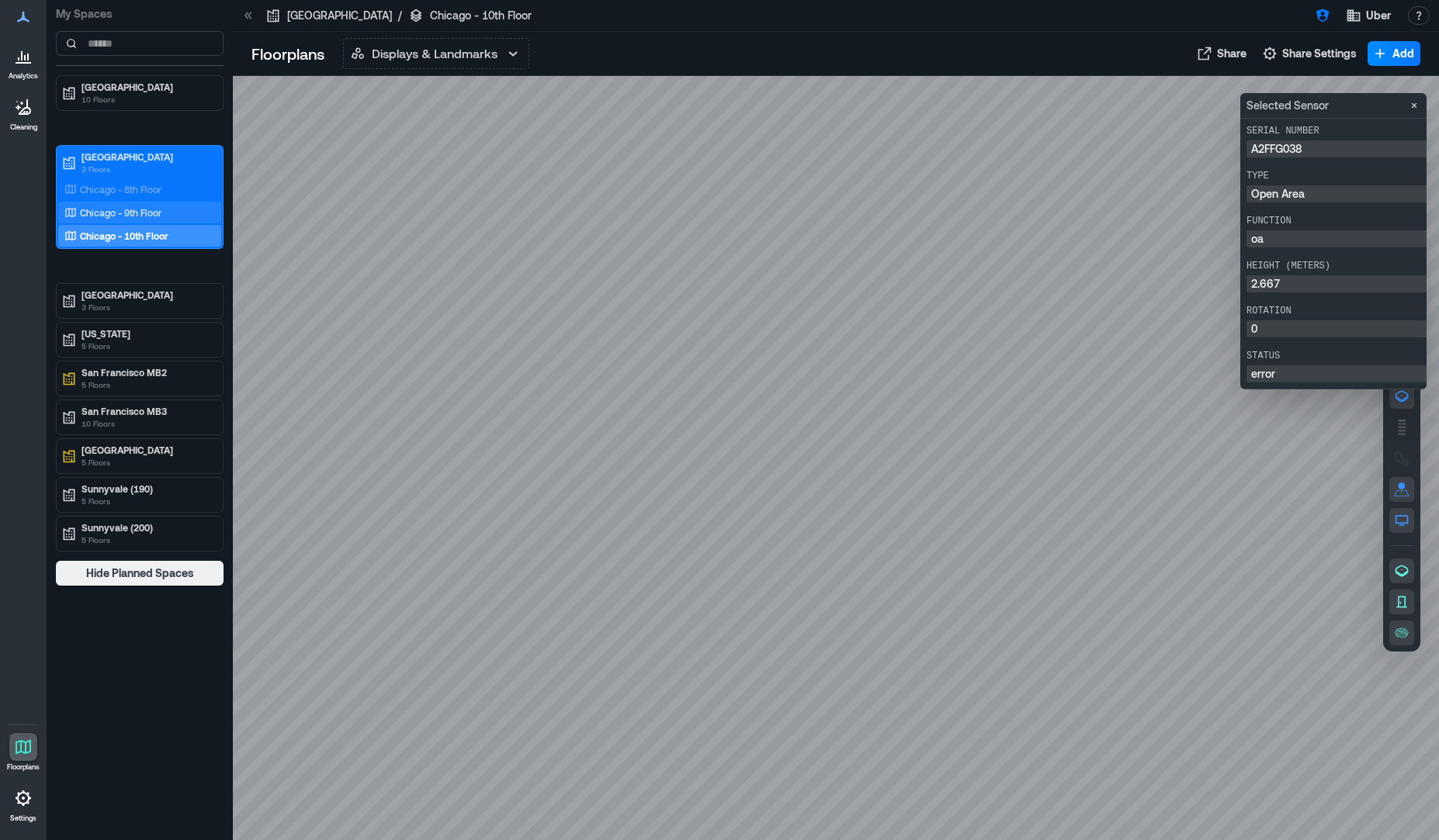
click at [170, 216] on div "Chicago - 9th Floor" at bounding box center [136, 212] width 150 height 16
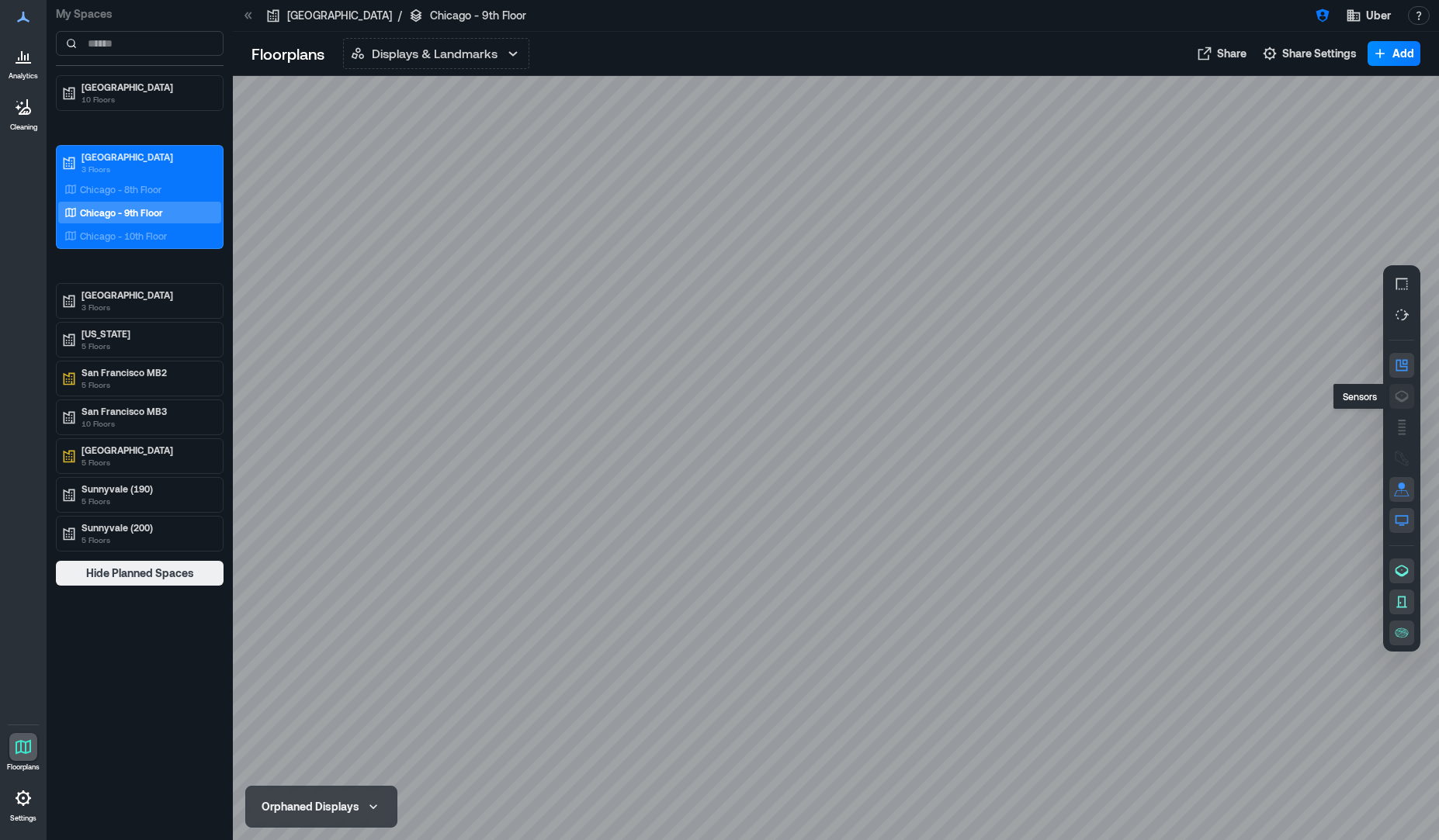
click at [1407, 395] on icon "button" at bounding box center [1402, 395] width 14 height 12
click at [142, 239] on p "Chicago - 10th Floor" at bounding box center [123, 236] width 87 height 13
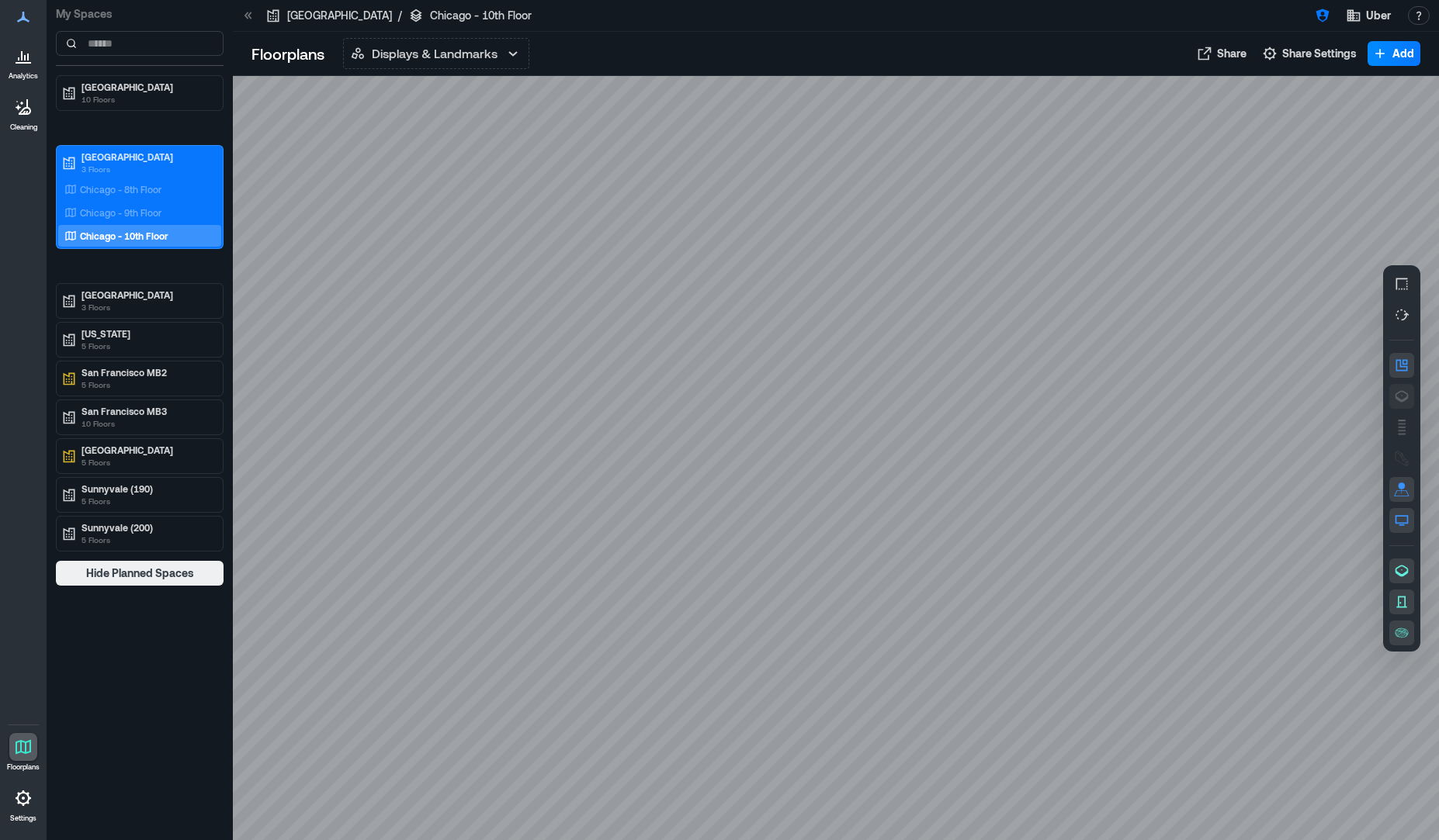
click at [1401, 394] on icon "button" at bounding box center [1402, 396] width 16 height 16
click at [99, 298] on p "Mexico City" at bounding box center [146, 295] width 131 height 13
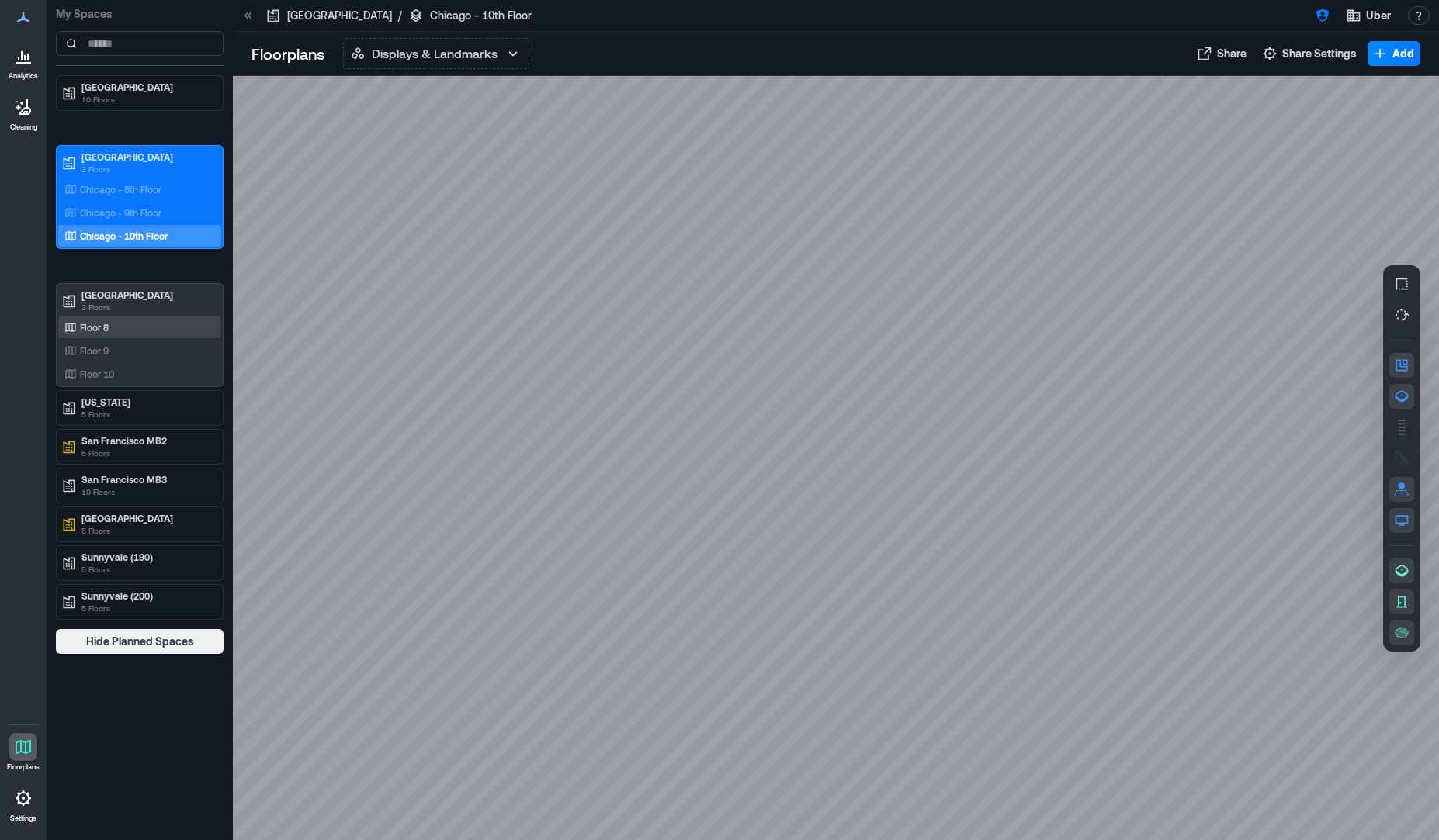
click at [212, 322] on div "Floor 8" at bounding box center [139, 327] width 163 height 21
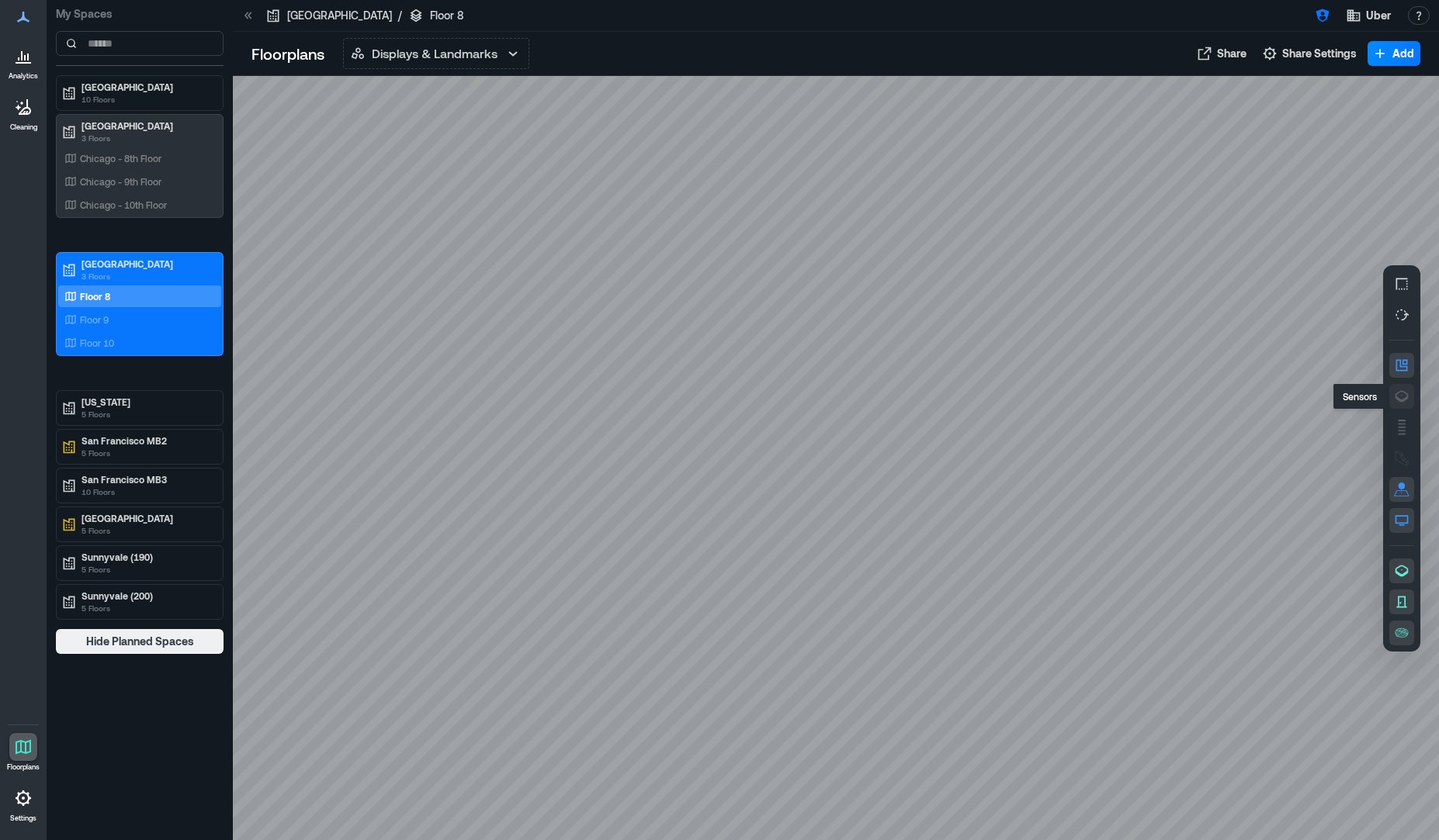
click at [1399, 395] on icon "button" at bounding box center [1402, 396] width 16 height 16
click at [109, 317] on p "Floor 9" at bounding box center [94, 320] width 29 height 13
click at [1400, 397] on icon "button" at bounding box center [1402, 396] width 16 height 16
click at [148, 346] on div "Floor 10" at bounding box center [136, 343] width 150 height 16
click at [1403, 398] on icon "button" at bounding box center [1402, 396] width 16 height 16
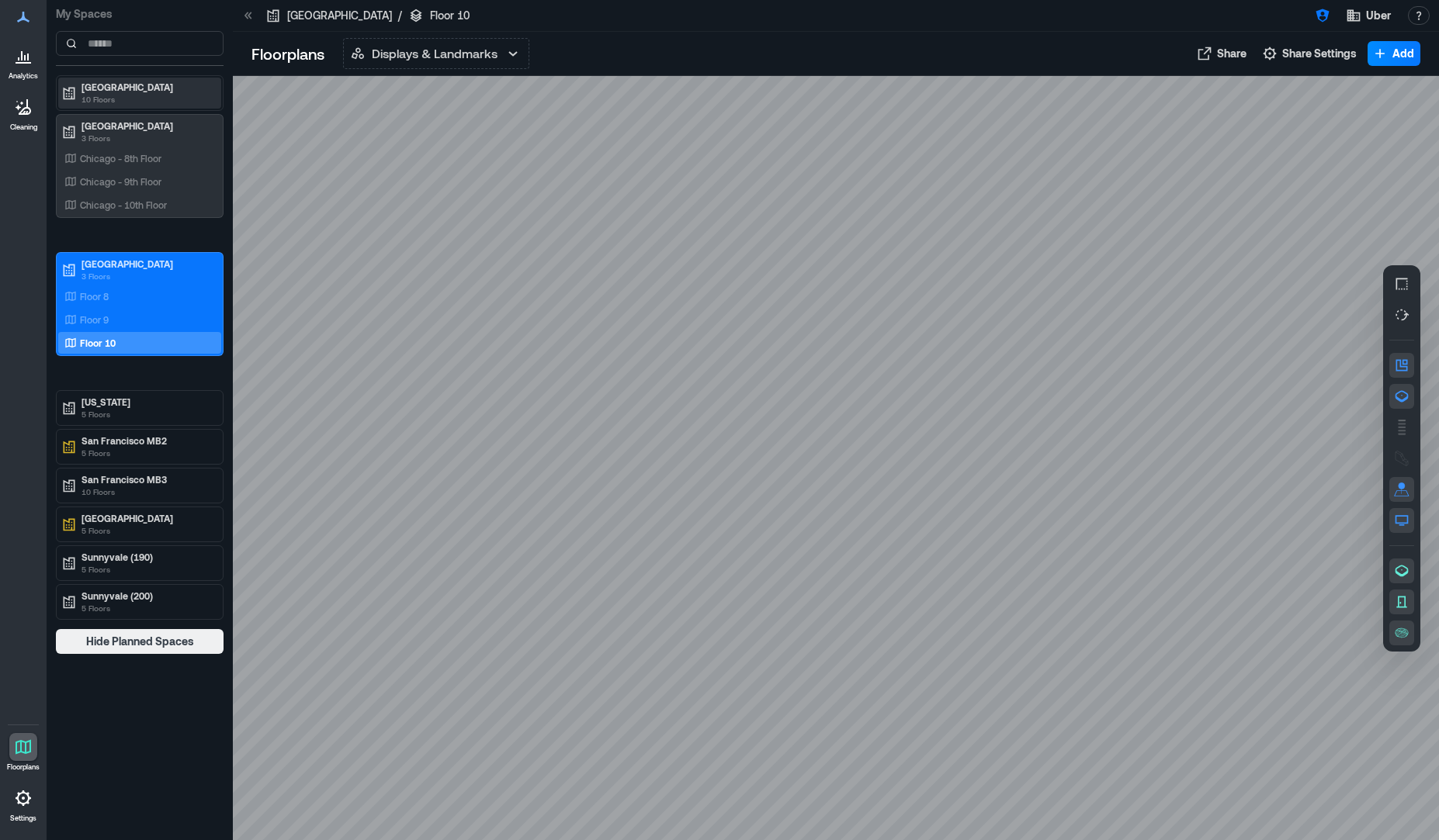
click at [129, 95] on p "10 Floors" at bounding box center [146, 99] width 131 height 13
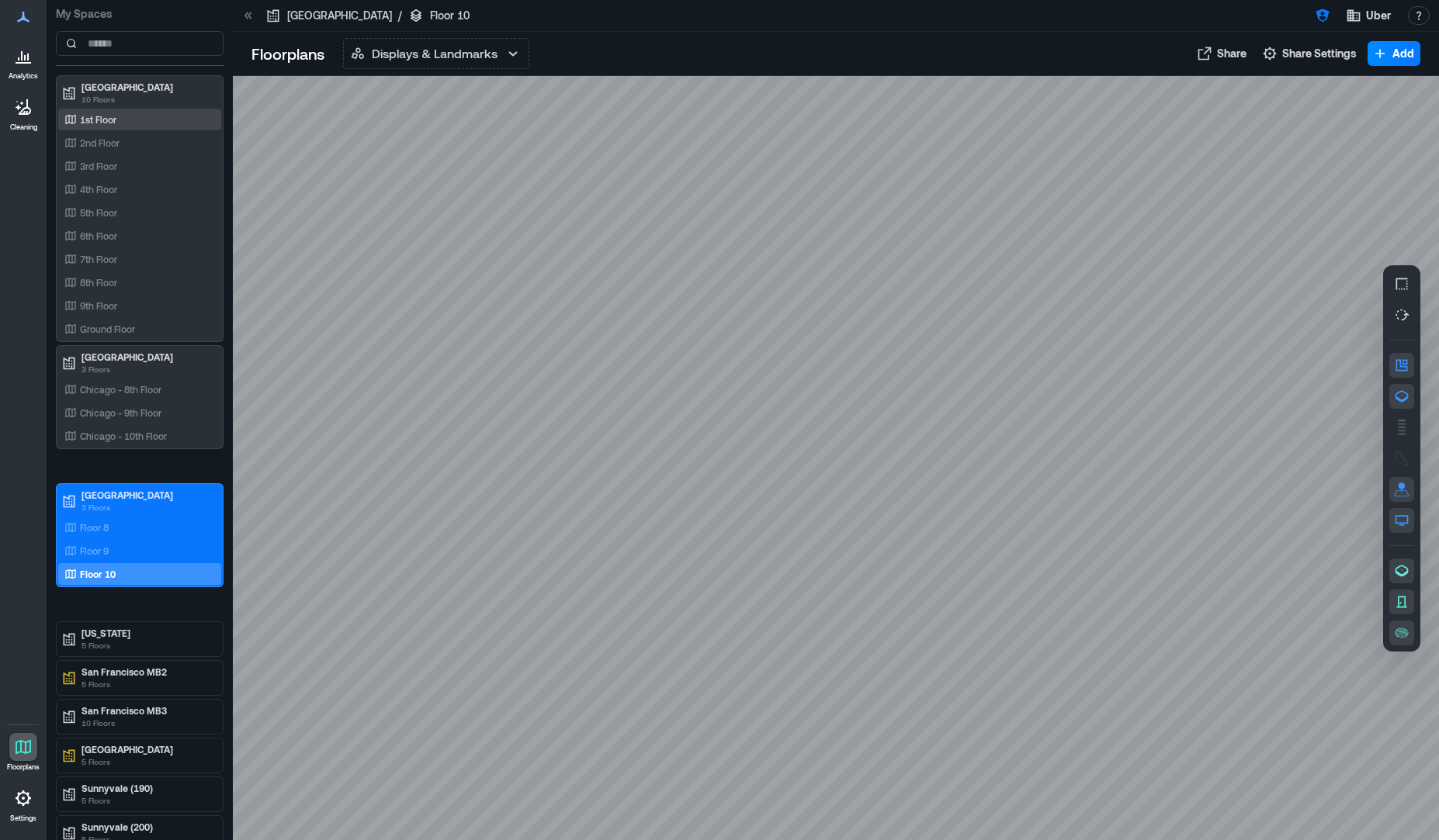
click at [125, 132] on div "2nd Floor" at bounding box center [139, 142] width 163 height 21
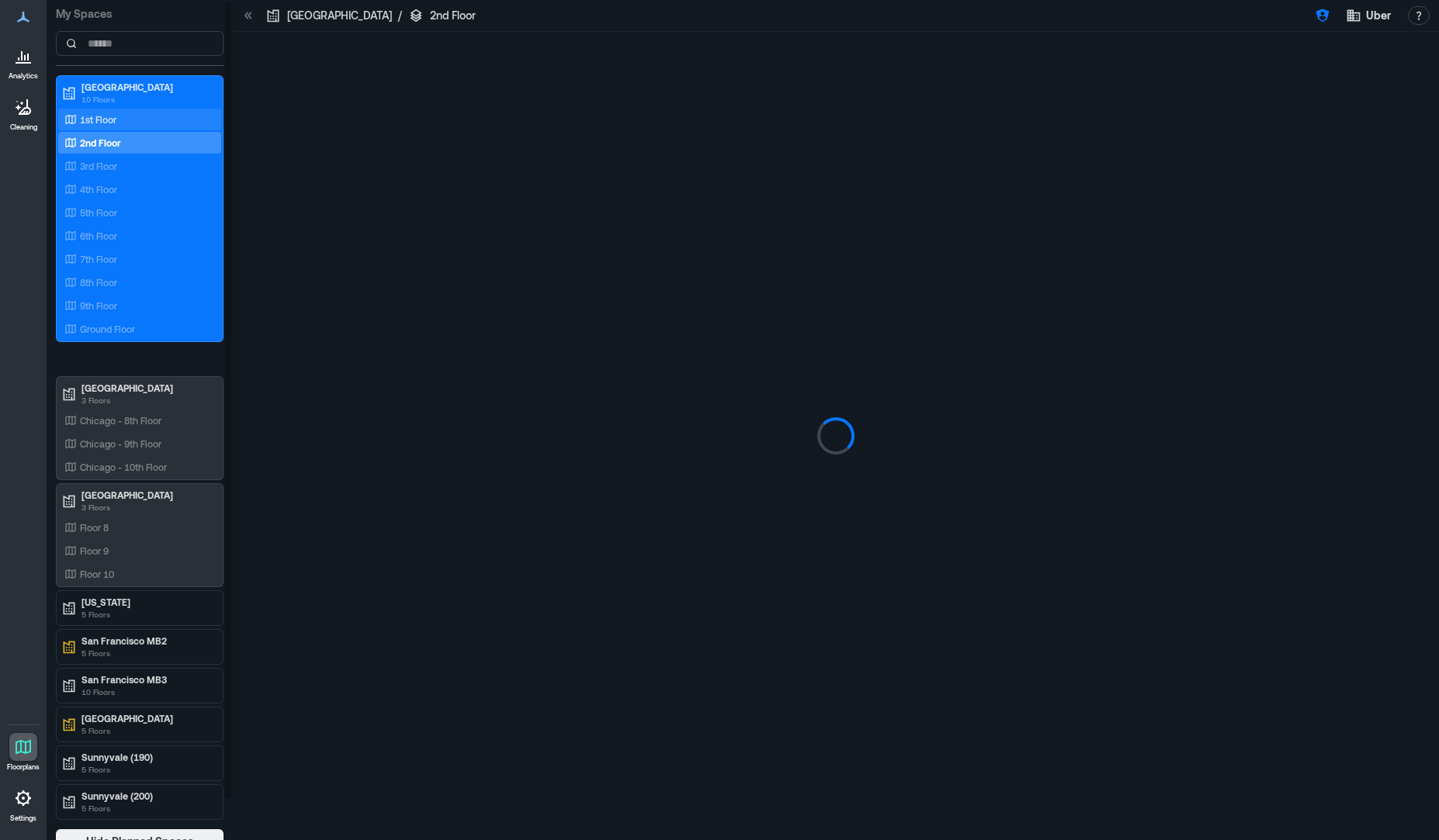
click at [127, 120] on div "1st Floor" at bounding box center [136, 119] width 150 height 16
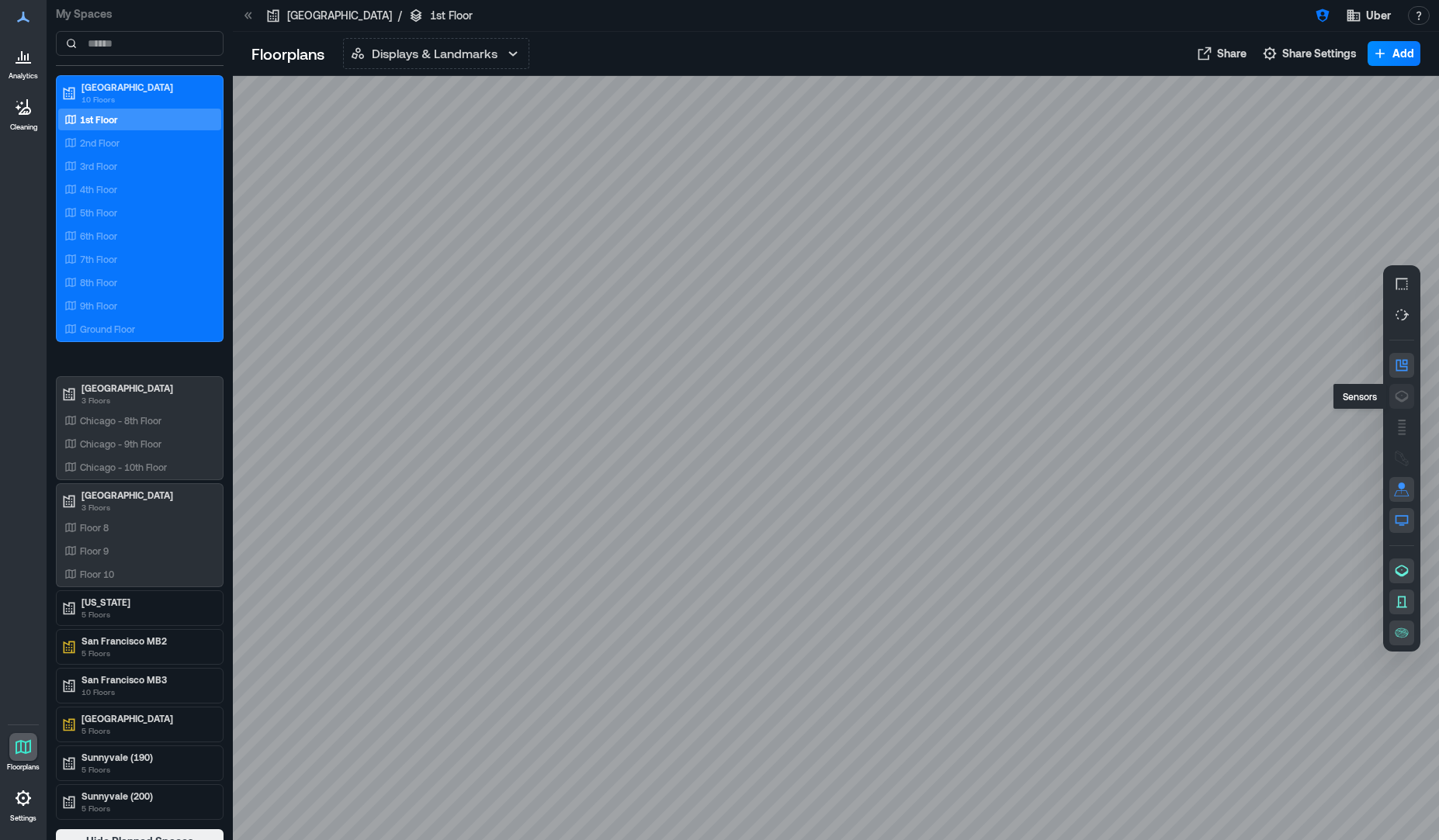
click at [1404, 393] on icon "button" at bounding box center [1402, 396] width 16 height 16
click at [89, 146] on p "2nd Floor" at bounding box center [99, 143] width 40 height 13
click at [1399, 395] on icon "button" at bounding box center [1402, 396] width 16 height 16
click at [101, 170] on p "3rd Floor" at bounding box center [98, 166] width 37 height 13
click at [1404, 395] on icon "button" at bounding box center [1402, 396] width 16 height 16
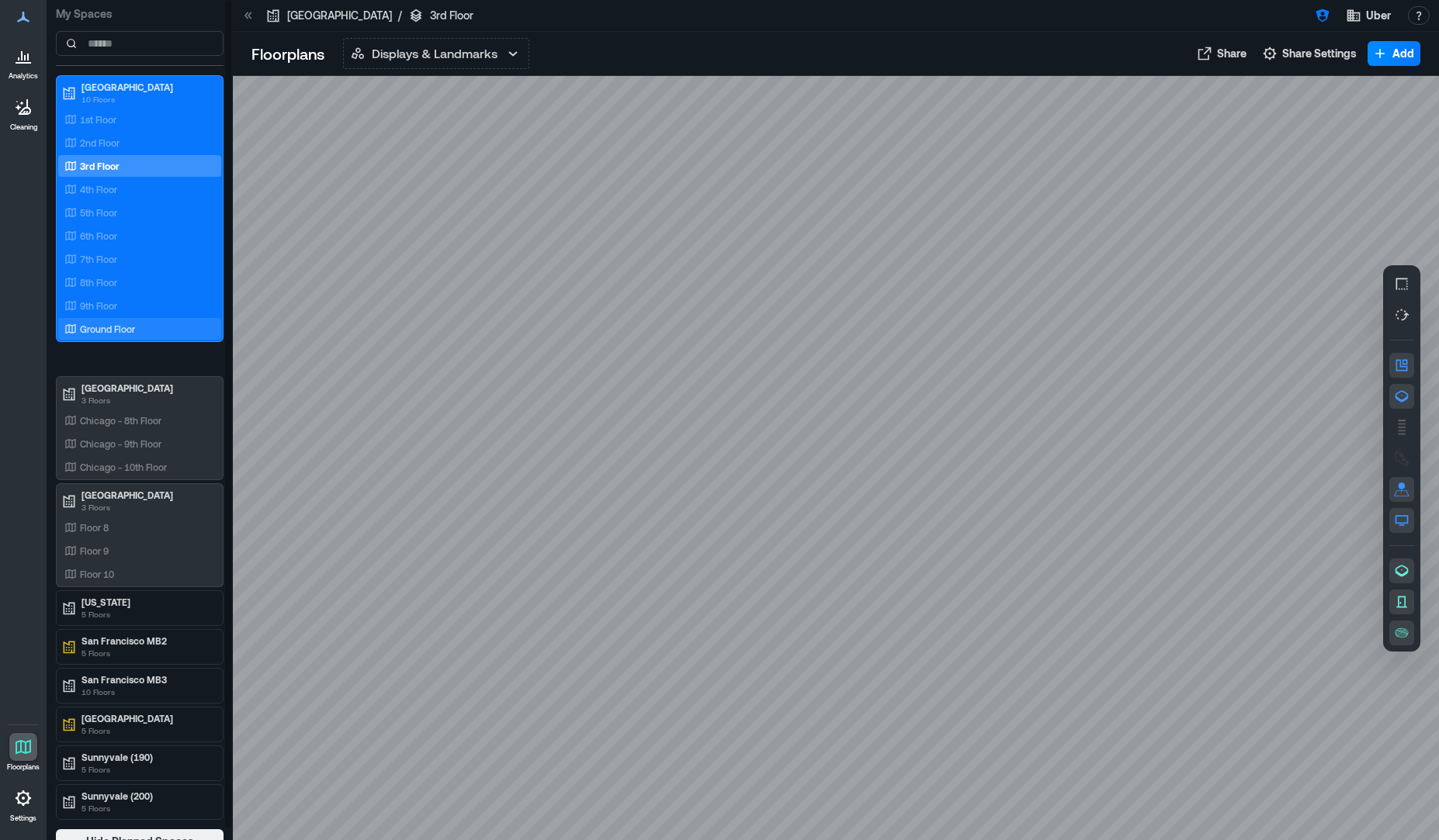
click at [109, 333] on p "Ground Floor" at bounding box center [107, 329] width 55 height 13
click at [1398, 402] on icon "button" at bounding box center [1402, 396] width 16 height 16
click at [74, 605] on icon at bounding box center [69, 609] width 12 height 13
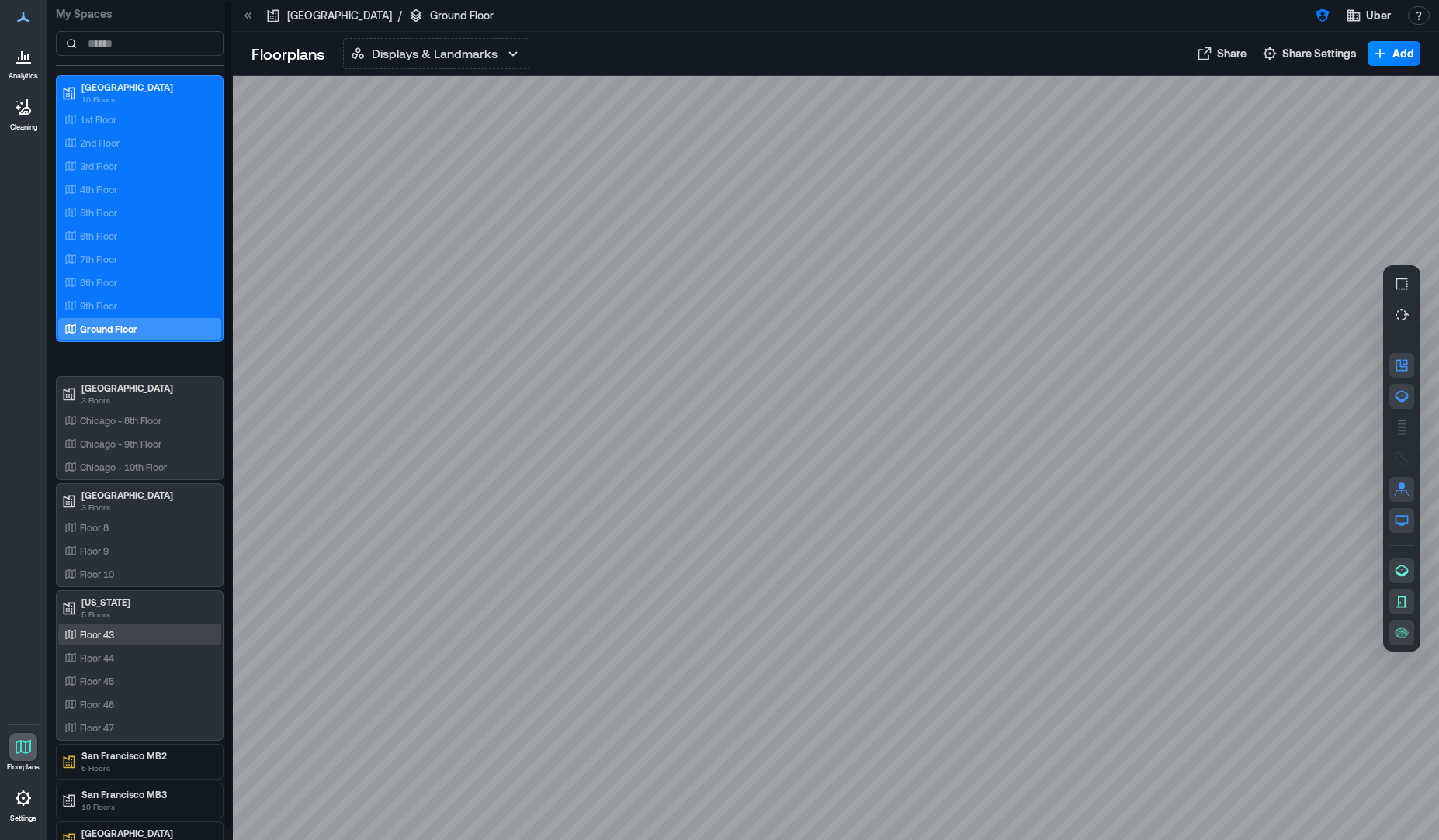
click at [174, 636] on div "Floor 43" at bounding box center [136, 635] width 150 height 16
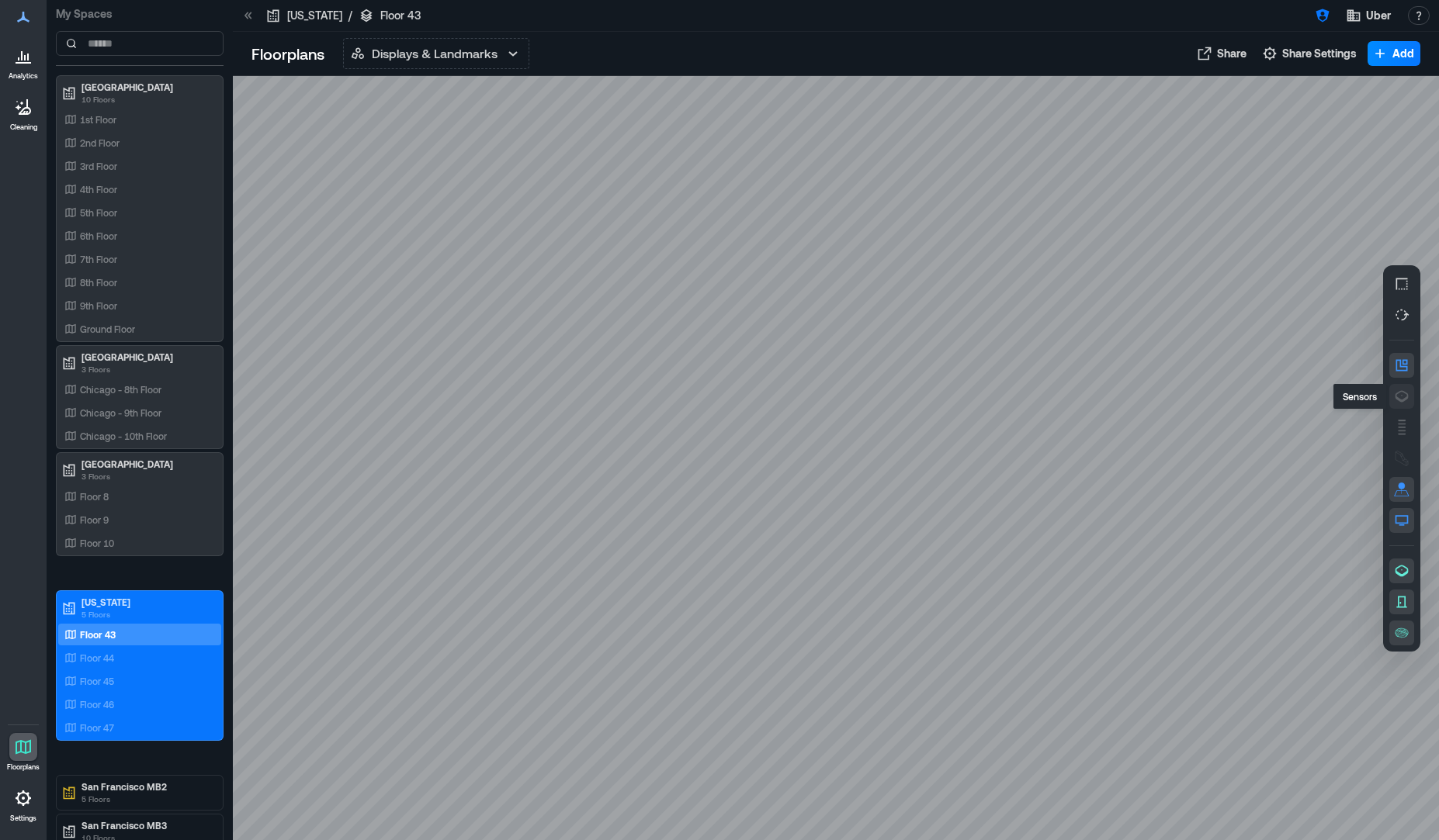
click at [1402, 400] on icon "button" at bounding box center [1402, 395] width 14 height 12
click at [119, 660] on div "Floor 44" at bounding box center [136, 658] width 150 height 16
click at [1403, 399] on icon "button" at bounding box center [1402, 396] width 16 height 16
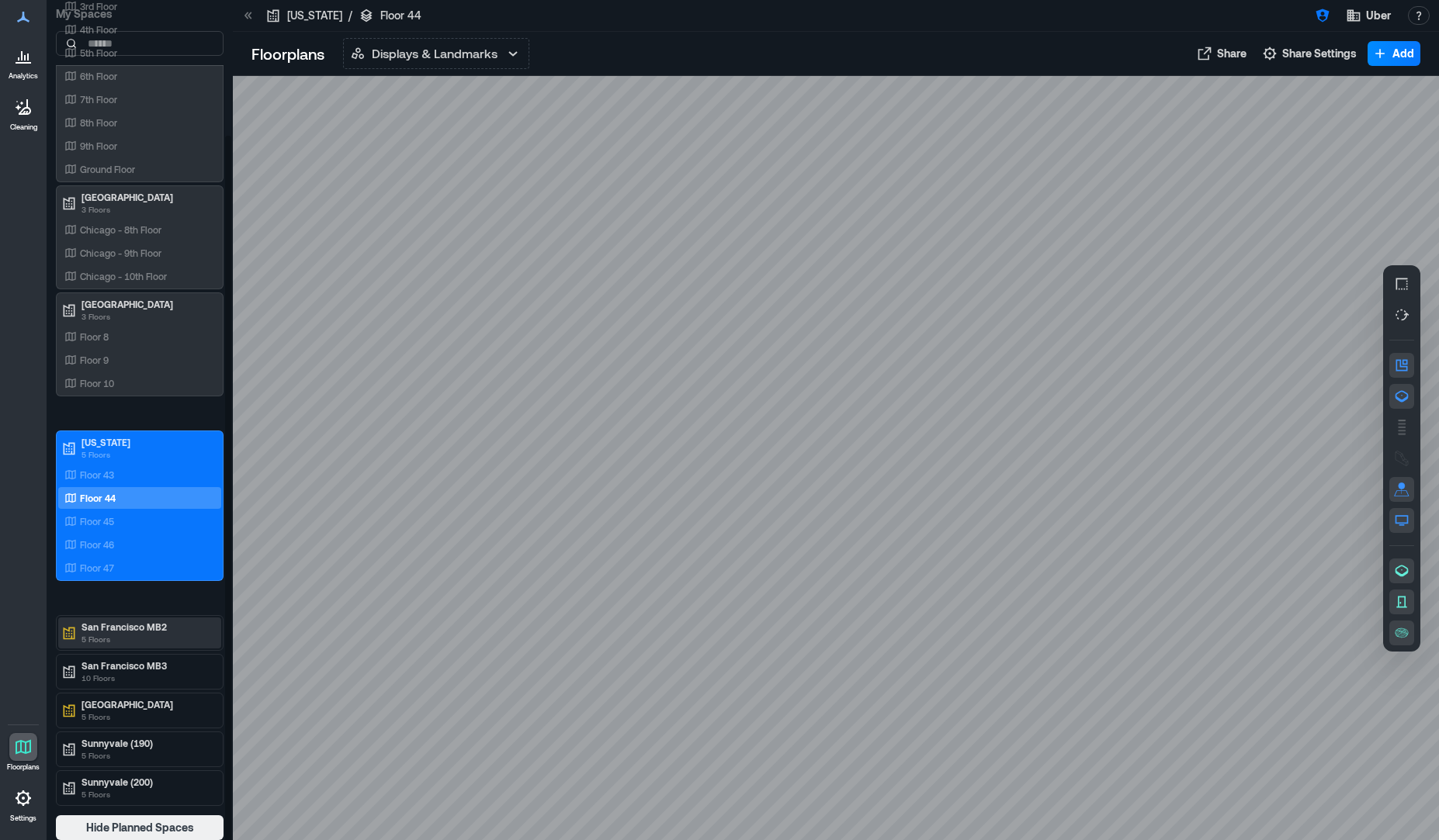
click at [129, 632] on p "San Francisco MB2" at bounding box center [146, 627] width 131 height 13
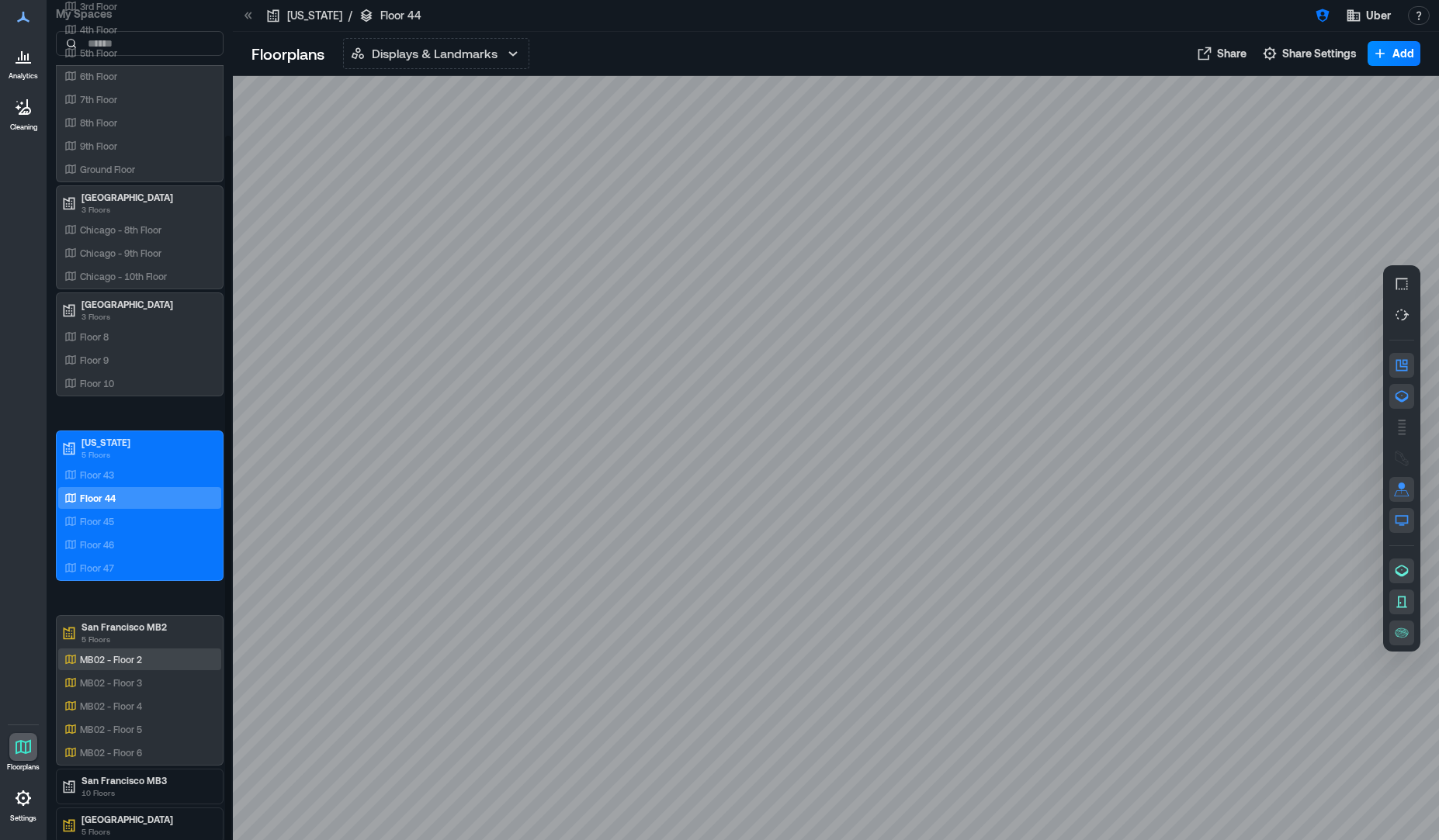
click at [132, 656] on p "MB02 - Floor 2" at bounding box center [111, 659] width 62 height 13
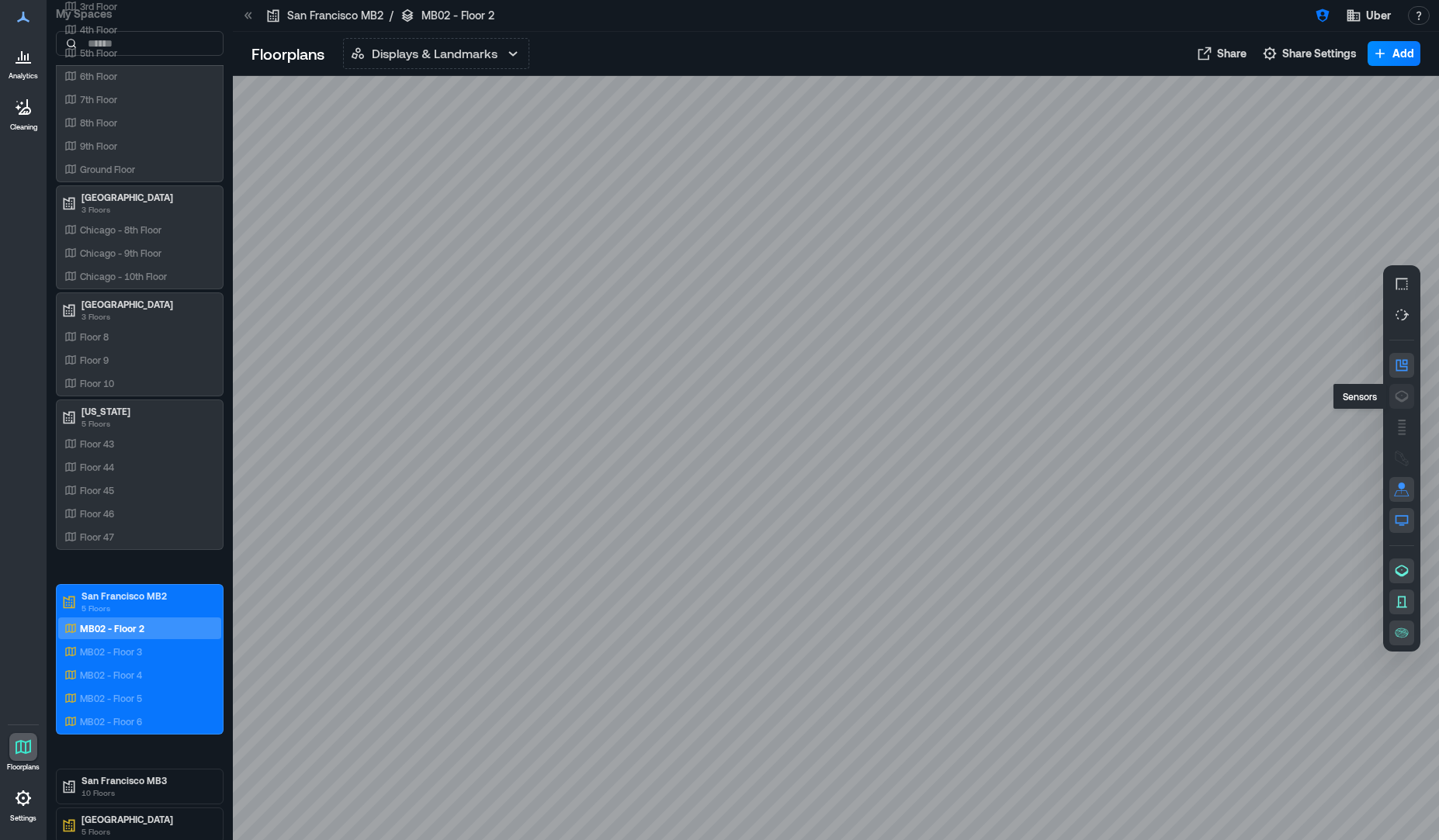
click at [1400, 397] on icon "button" at bounding box center [1402, 396] width 16 height 16
click at [133, 650] on p "MB02 - Floor 3" at bounding box center [111, 651] width 62 height 13
click at [1393, 394] on button "button" at bounding box center [1401, 396] width 25 height 25
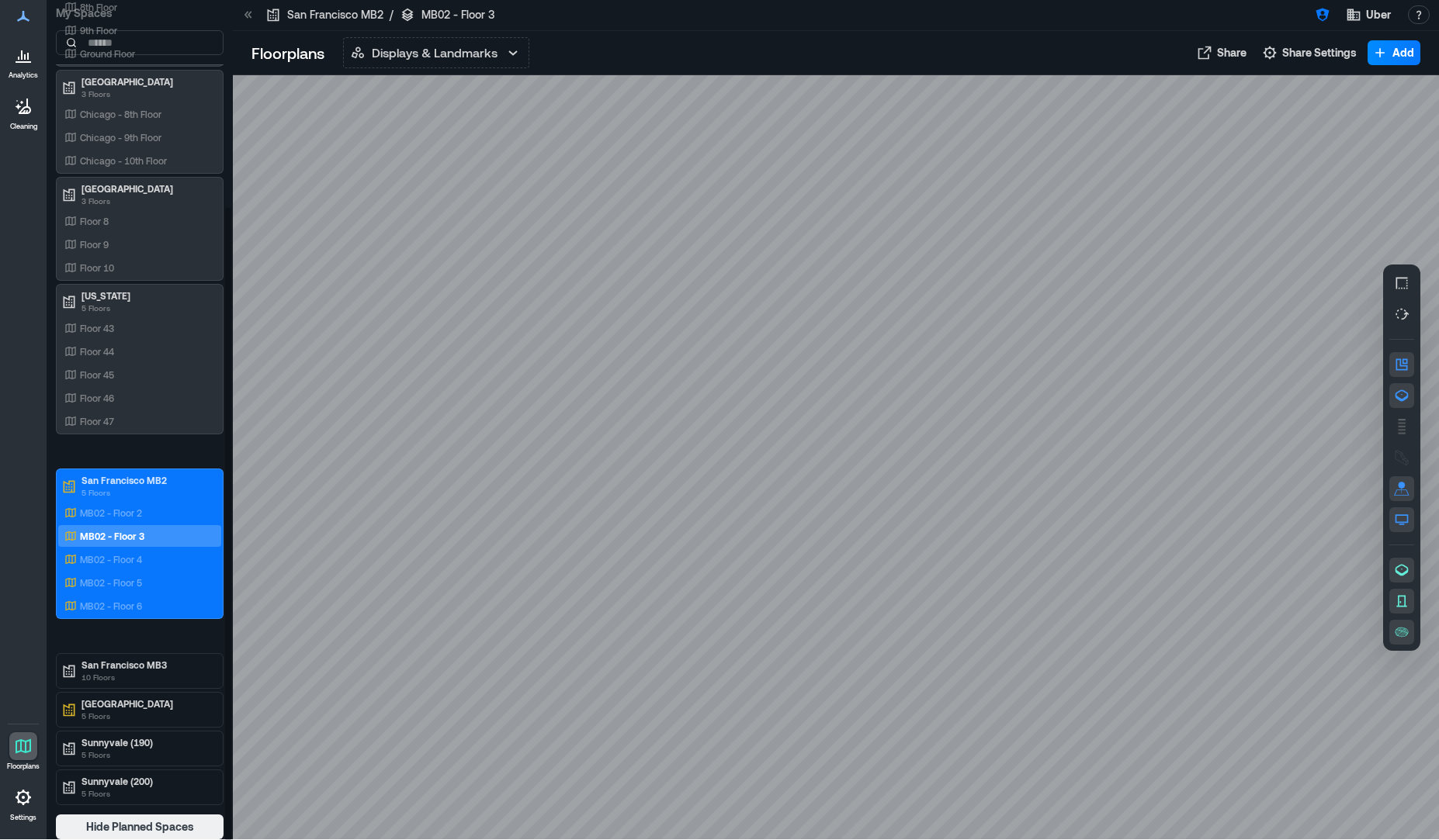
scroll to position [2, 0]
click at [171, 785] on p "Sunnyvale (200)" at bounding box center [146, 780] width 131 height 13
click at [162, 815] on p "Sunnyvale (200) - Floor 1" at bounding box center [133, 815] width 107 height 13
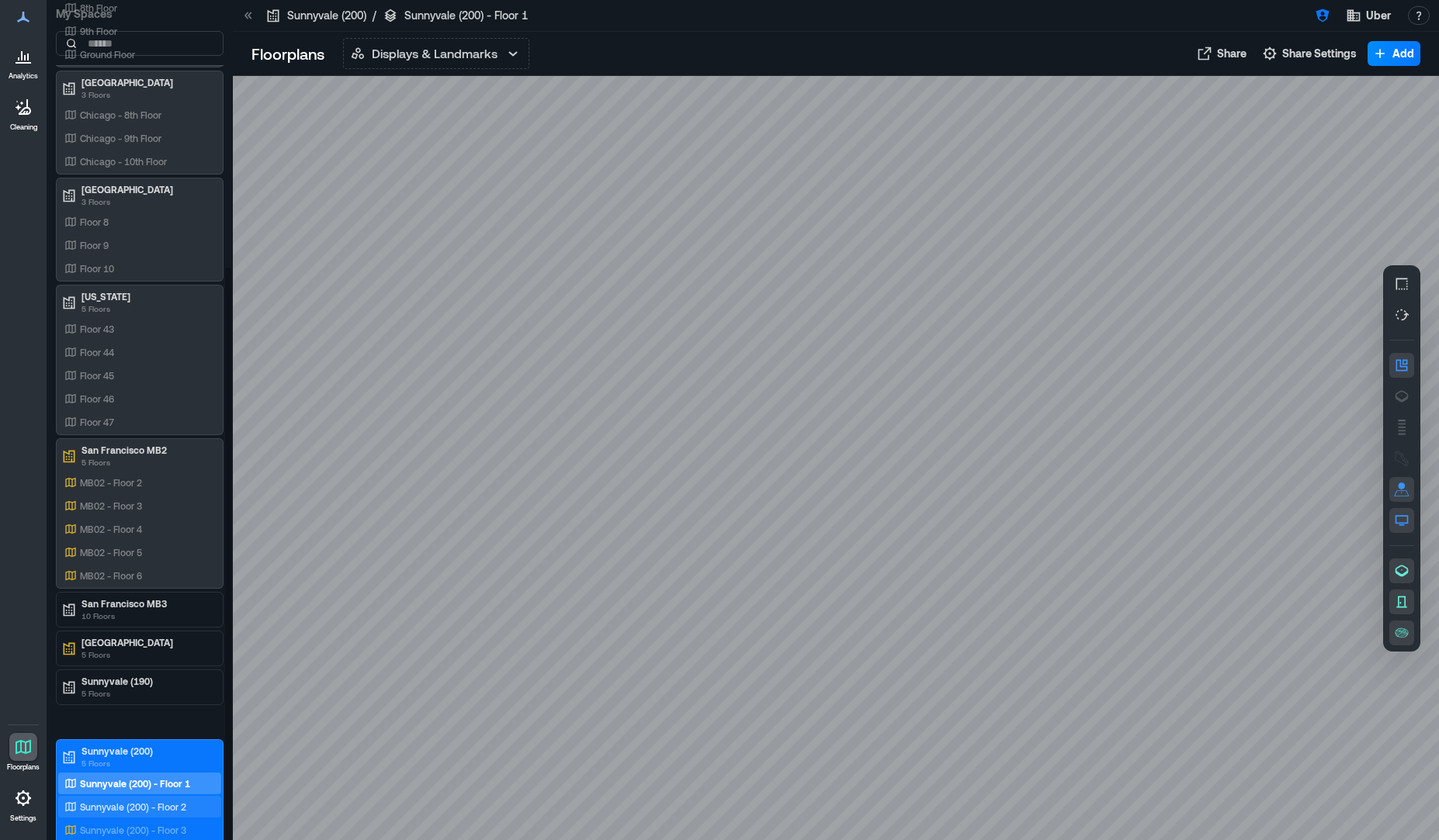
scroll to position [389, 0]
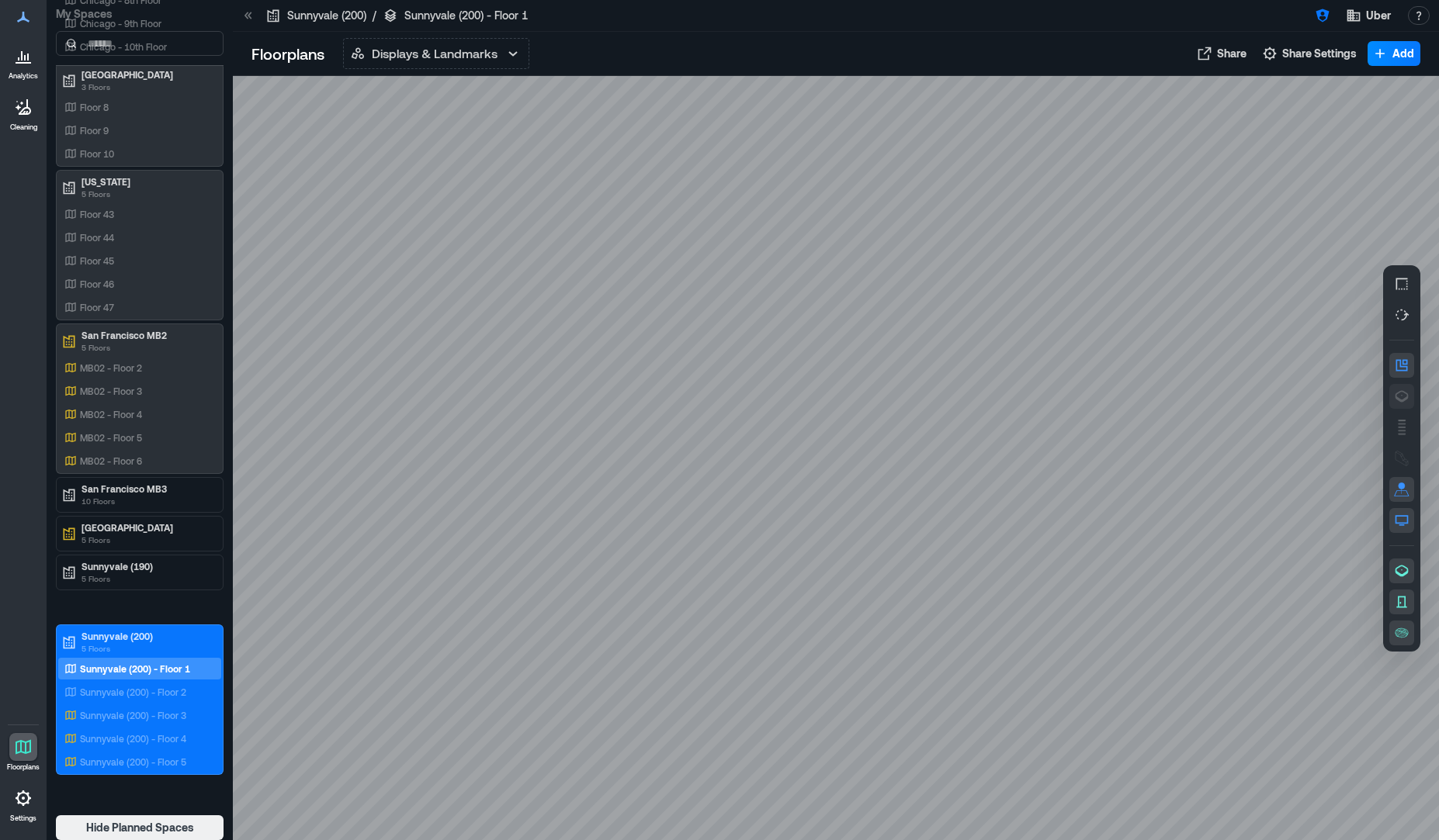
click at [1392, 406] on button "button" at bounding box center [1401, 396] width 25 height 25
click at [154, 698] on div "Sunnyvale (200) - Floor 2" at bounding box center [136, 692] width 150 height 16
click at [1404, 407] on button "button" at bounding box center [1401, 396] width 25 height 25
click at [147, 712] on p "Sunnyvale (200) - Floor 3" at bounding box center [133, 715] width 107 height 13
click at [1401, 395] on icon "button" at bounding box center [1402, 396] width 16 height 16
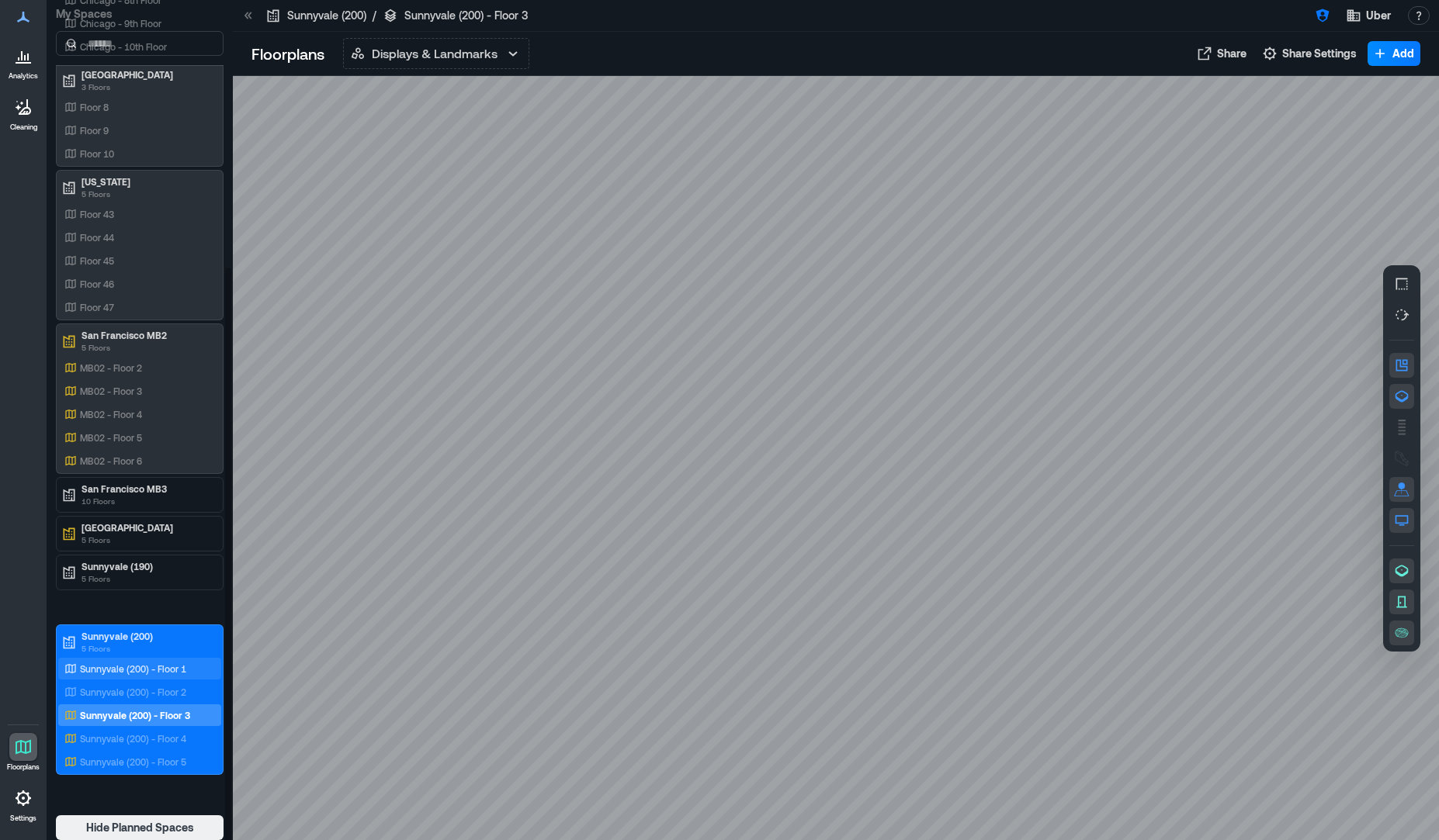
click at [157, 675] on div "Sunnyvale (200) - Floor 1" at bounding box center [136, 669] width 150 height 16
click at [1407, 399] on icon "button" at bounding box center [1402, 396] width 16 height 16
